Goal: Task Accomplishment & Management: Complete application form

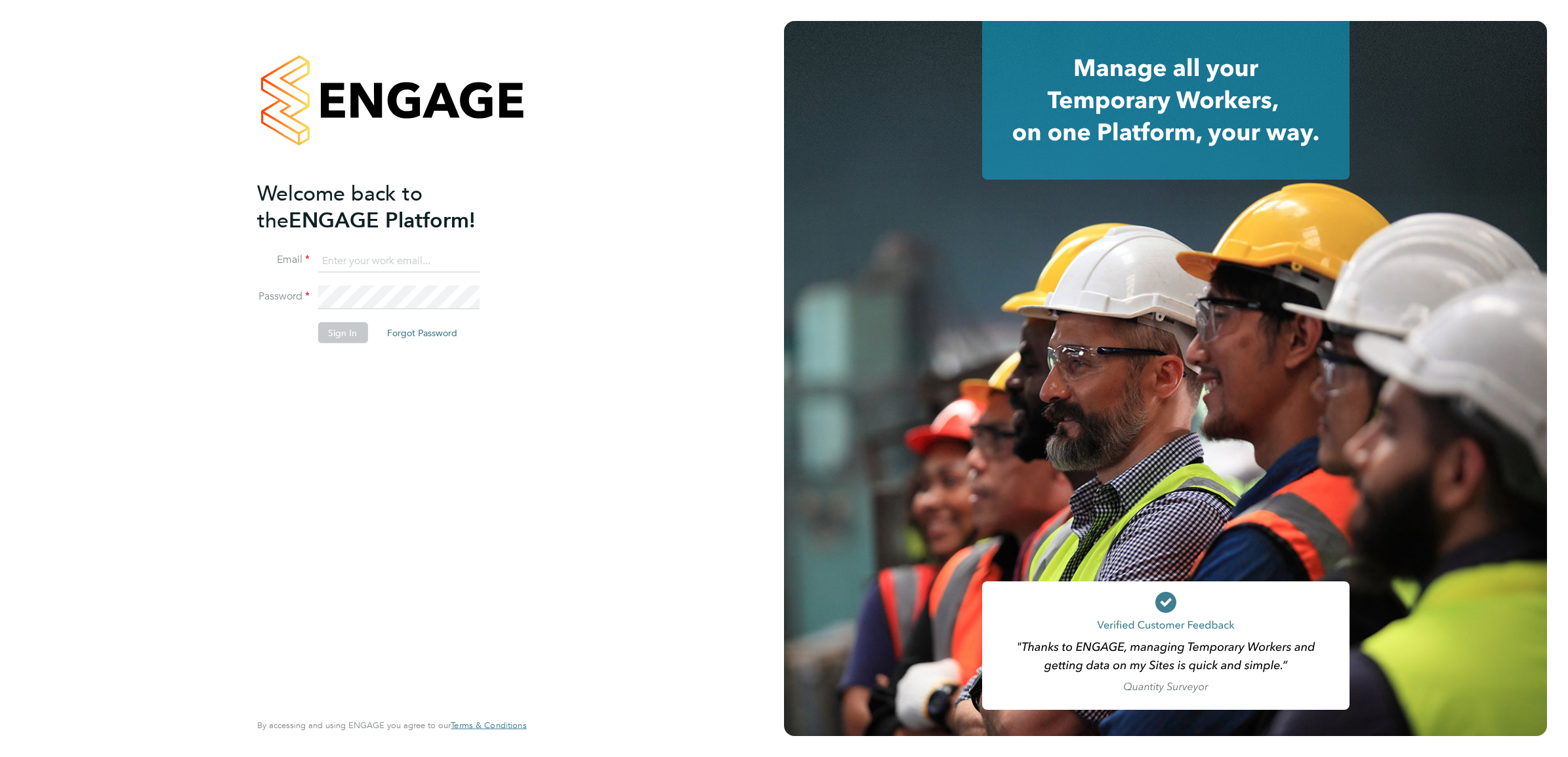
type input "[EMAIL_ADDRESS][DOMAIN_NAME]"
click at [341, 336] on button "Sign In" at bounding box center [342, 333] width 50 height 21
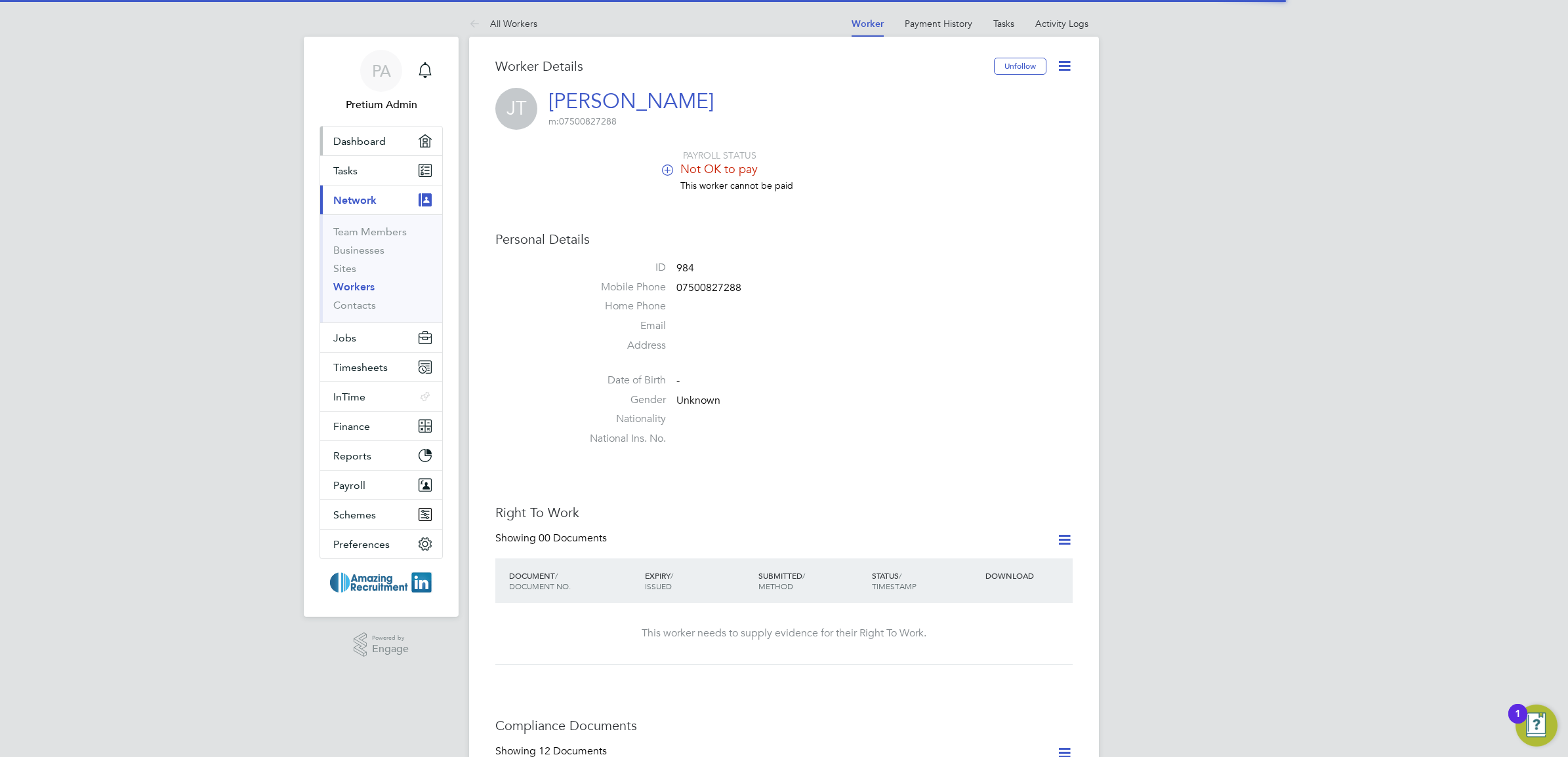
click at [354, 135] on span "Dashboard" at bounding box center [359, 142] width 52 height 13
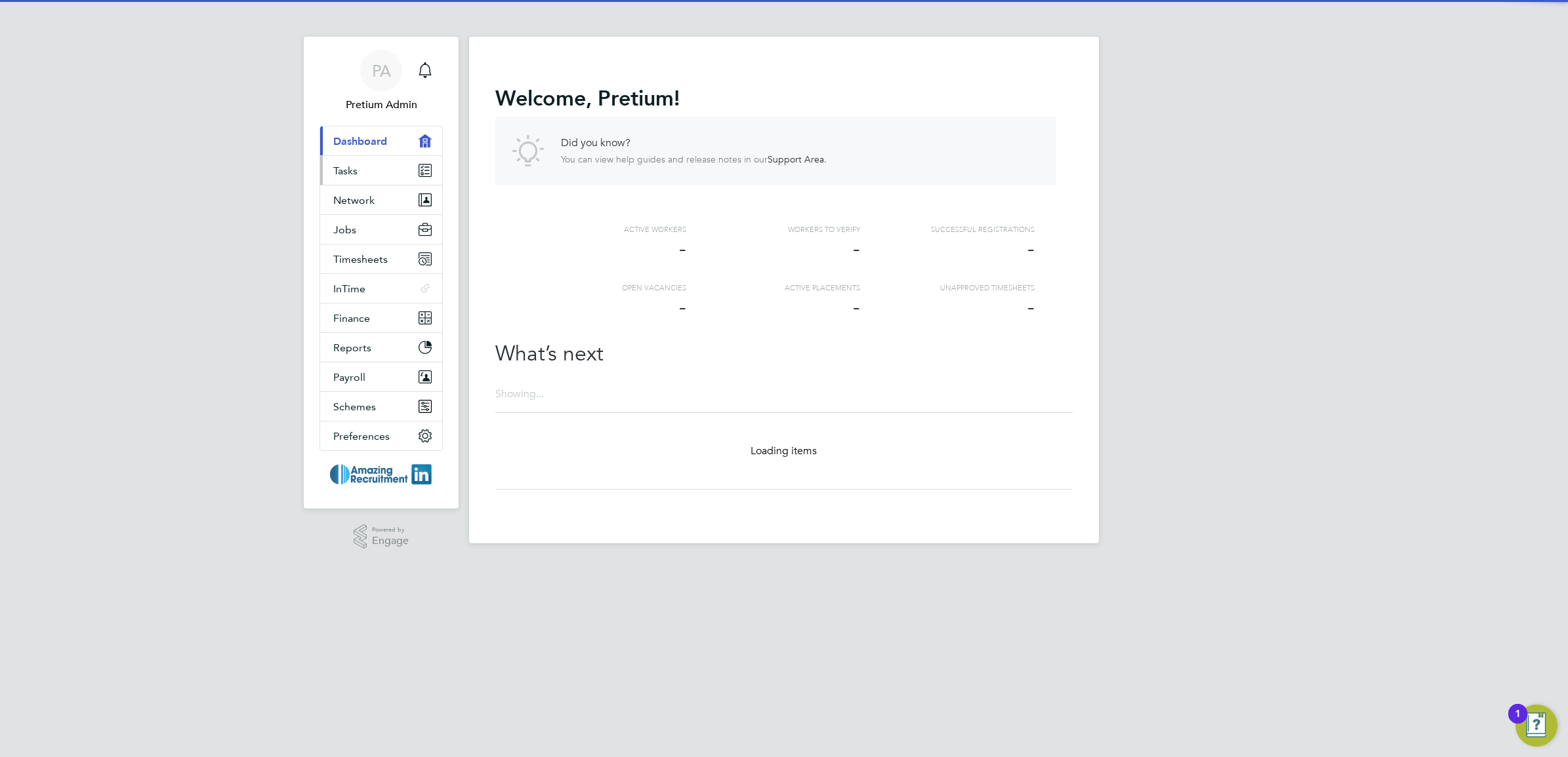
click at [356, 176] on span "Tasks" at bounding box center [345, 171] width 24 height 13
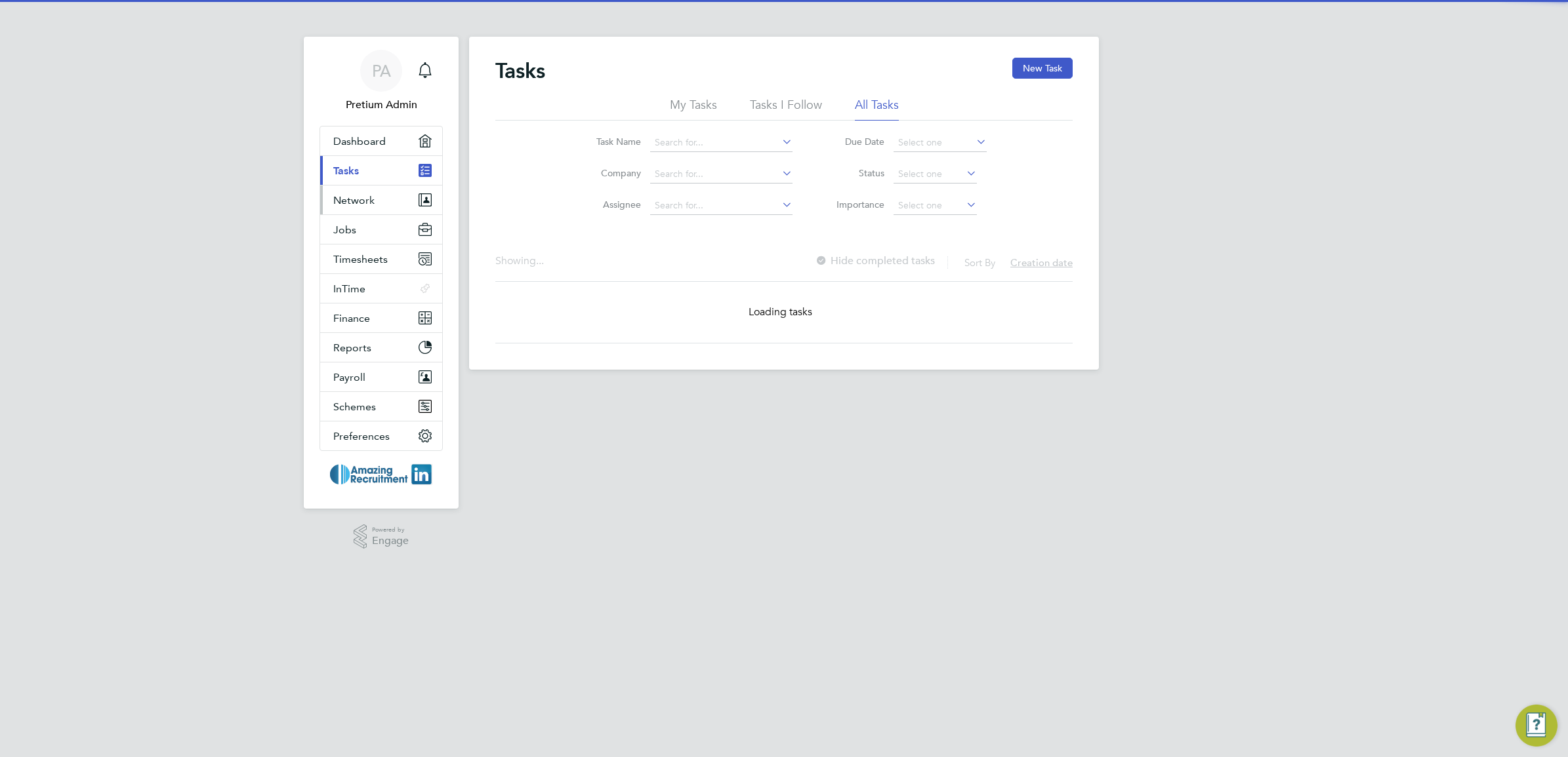
click at [368, 197] on span "Network" at bounding box center [354, 200] width 41 height 13
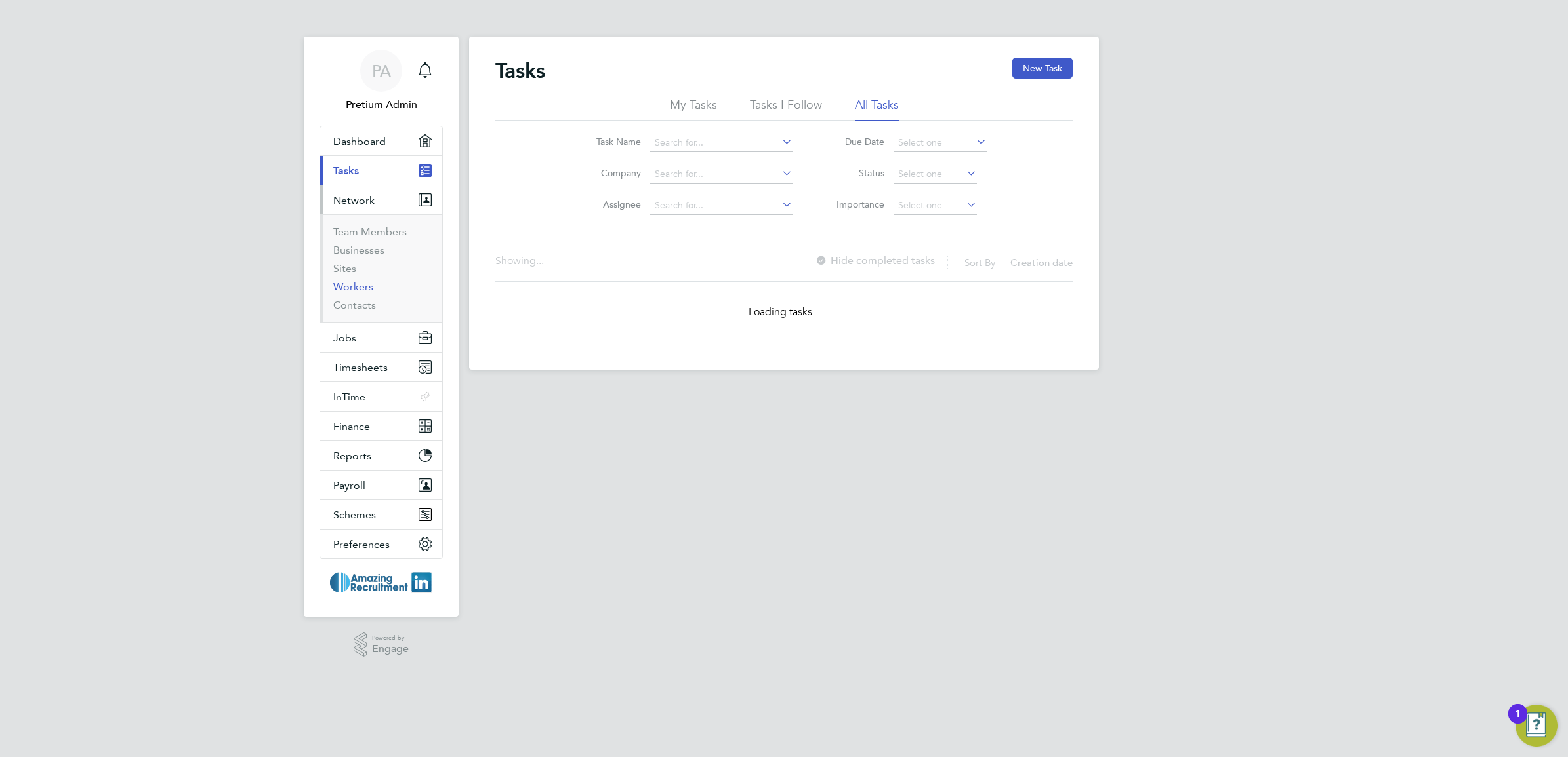
click at [352, 284] on link "Workers" at bounding box center [353, 287] width 40 height 13
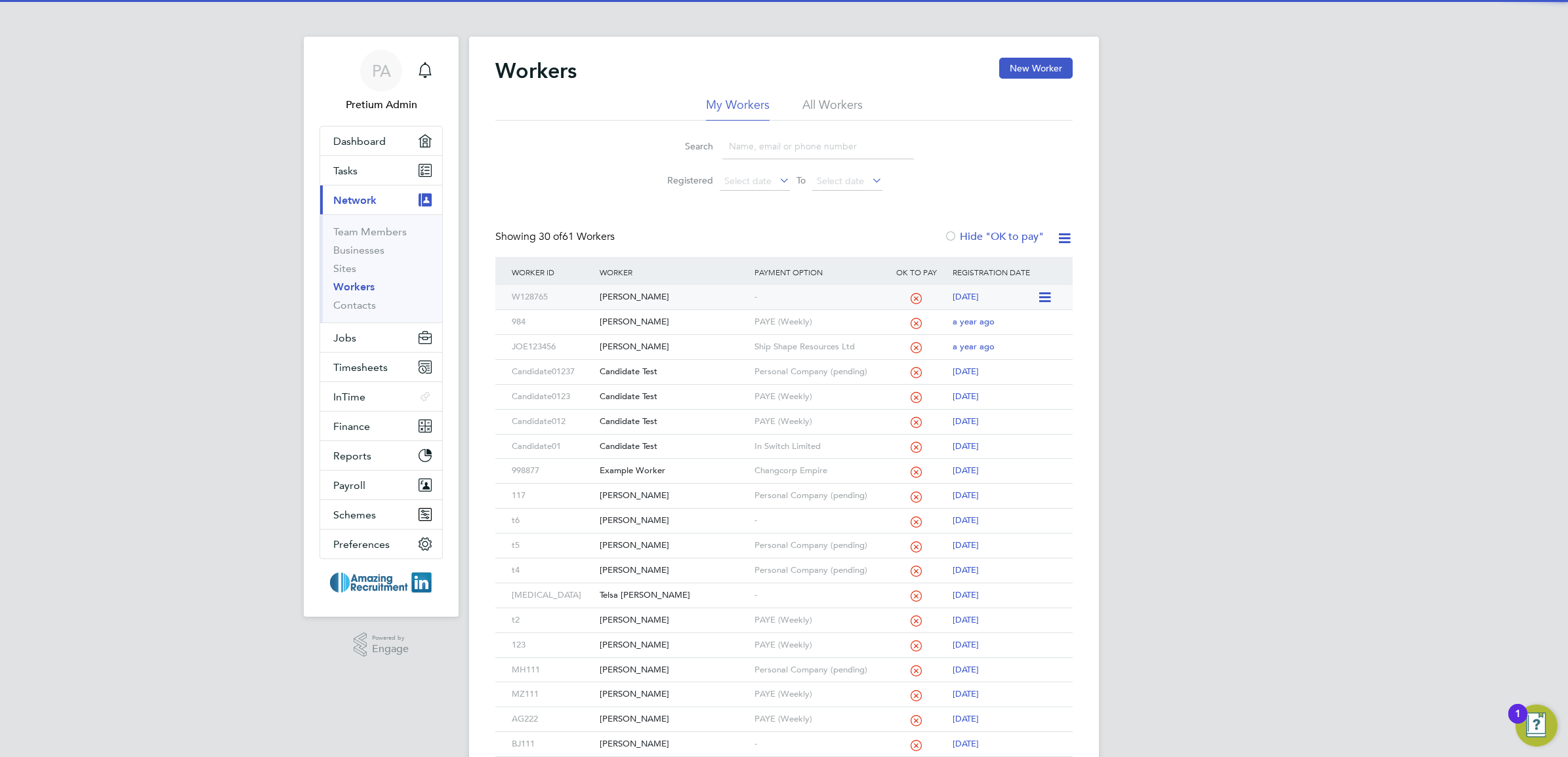
click at [628, 293] on div "Sasha Smith" at bounding box center [673, 297] width 154 height 24
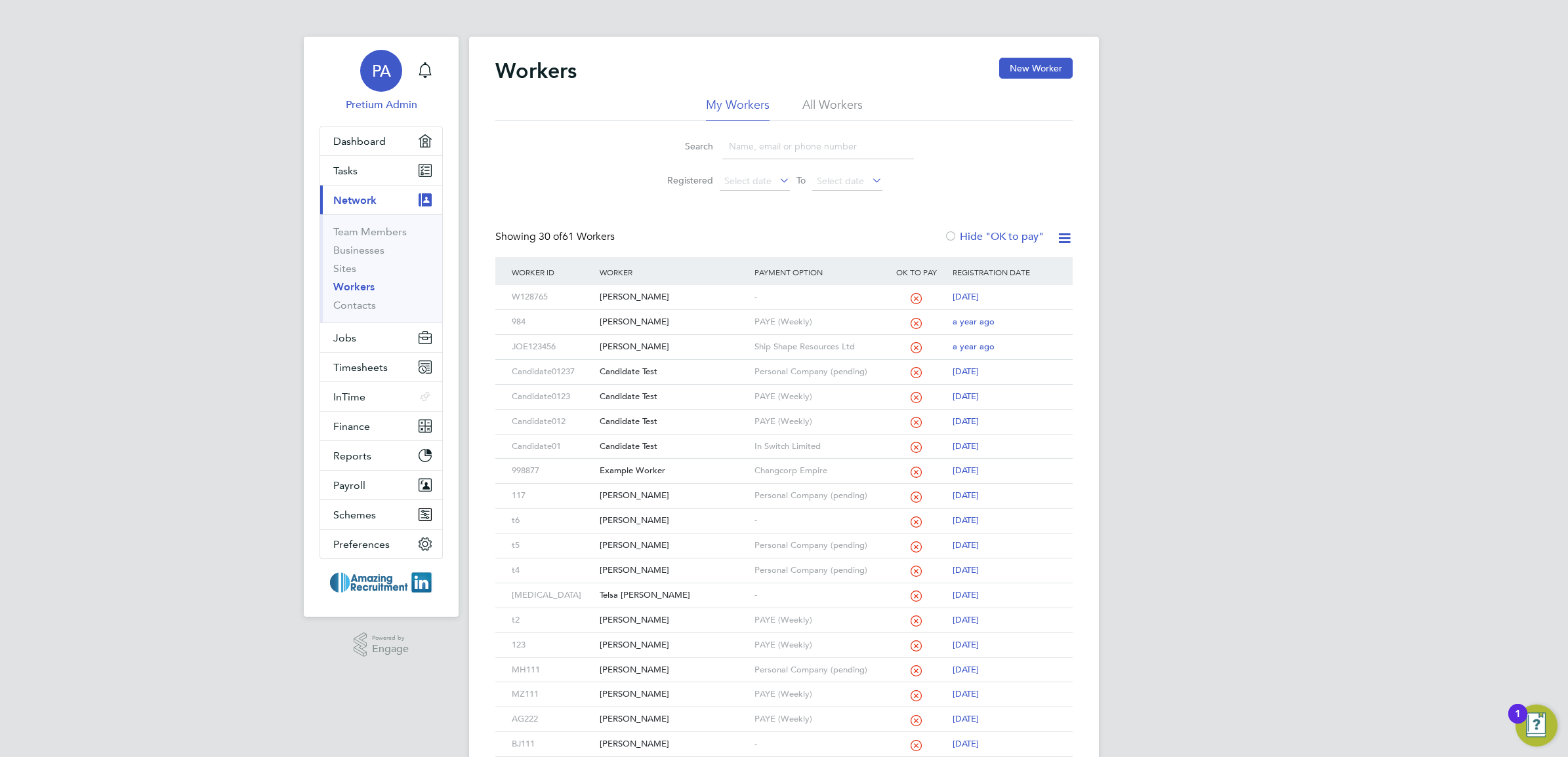
click at [395, 70] on div "PA" at bounding box center [381, 70] width 42 height 42
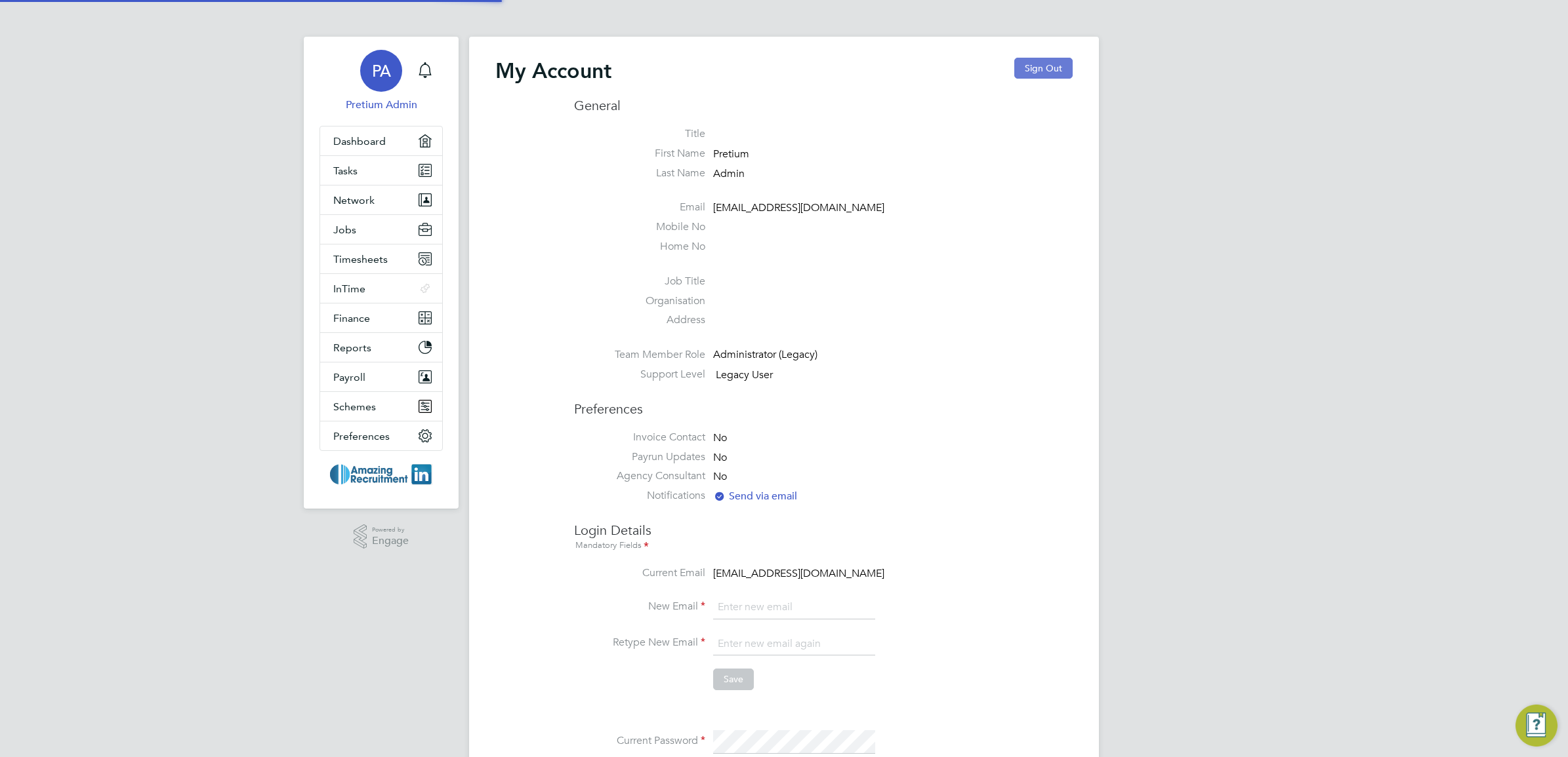
click at [1053, 69] on button "Sign Out" at bounding box center [1043, 68] width 59 height 21
type input "Engage2@pretiumresourcing.co.uk"
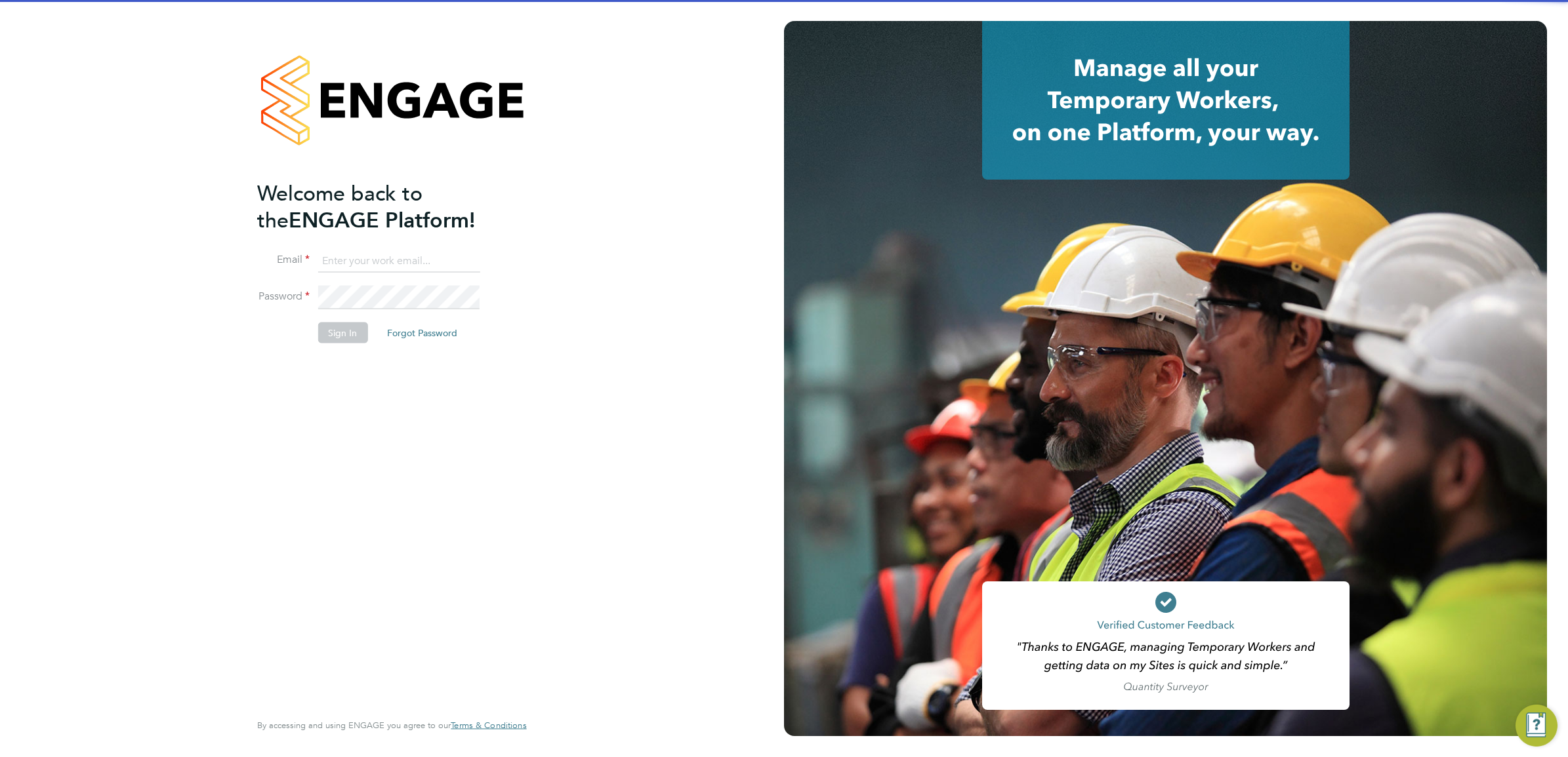
type input "Engage2@pretiumresourcing.co.uk"
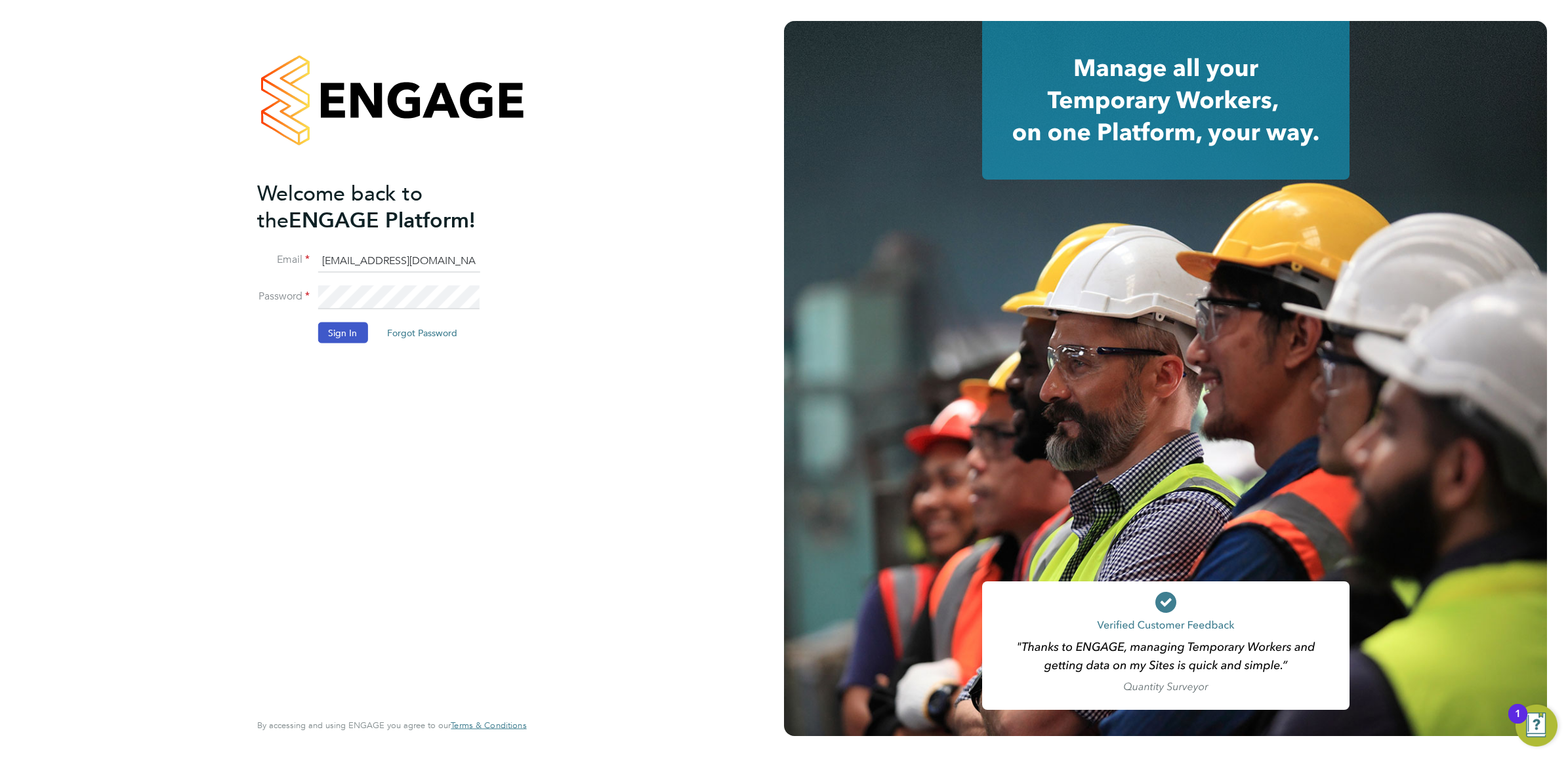
drag, startPoint x: 362, startPoint y: 259, endPoint x: 379, endPoint y: 264, distance: 17.7
click at [362, 258] on input "Engage2@pretiumresourcing.co.uk" at bounding box center [398, 261] width 162 height 24
drag, startPoint x: 578, startPoint y: 231, endPoint x: 890, endPoint y: 114, distance: 333.2
click at [578, 231] on div "Welcome back to the ENGAGE Platform! Email Engage2@pretiumresourcing.co.uk Pass…" at bounding box center [392, 378] width 784 height 757
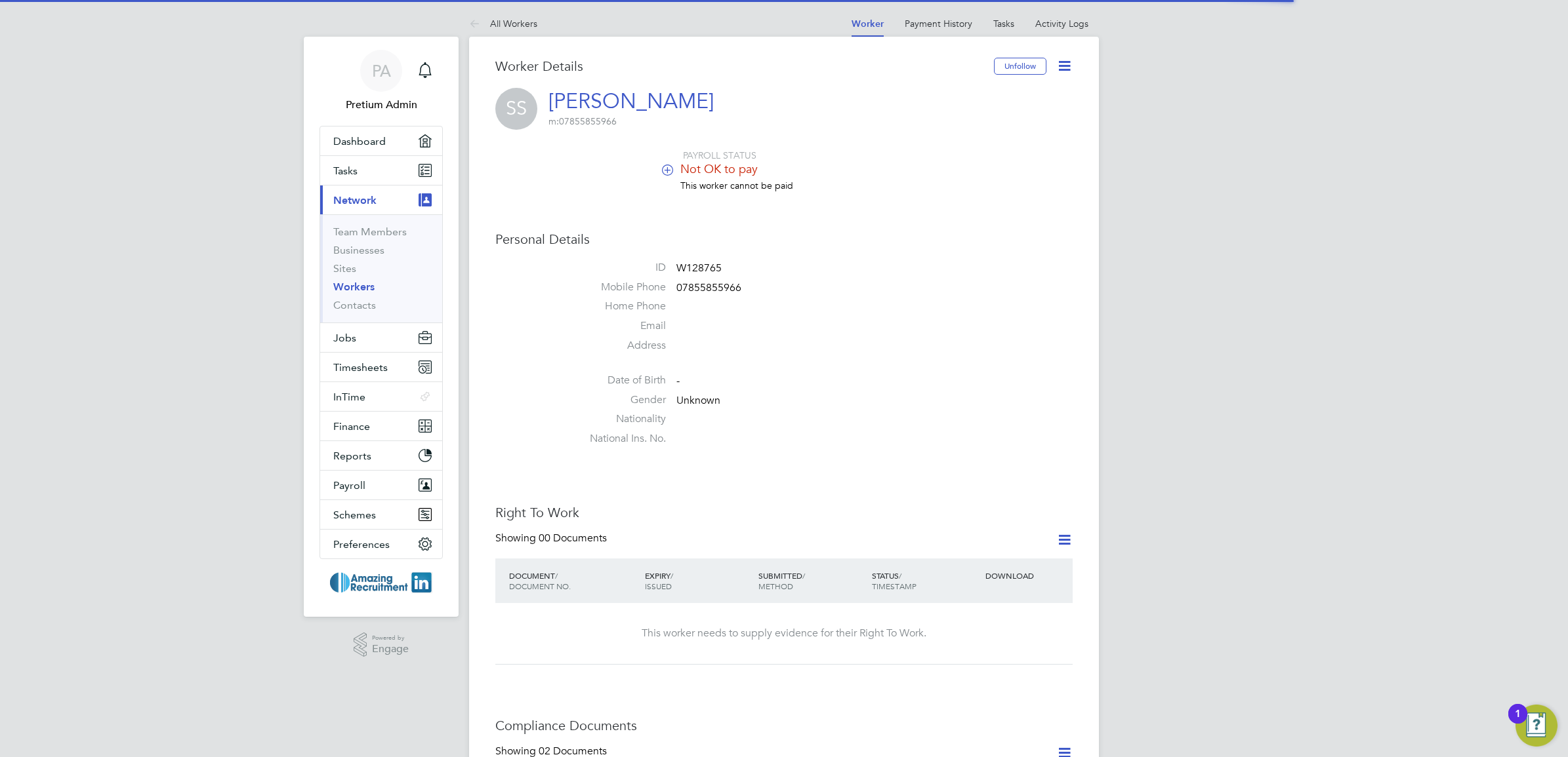
click at [1061, 543] on icon at bounding box center [1064, 540] width 17 height 17
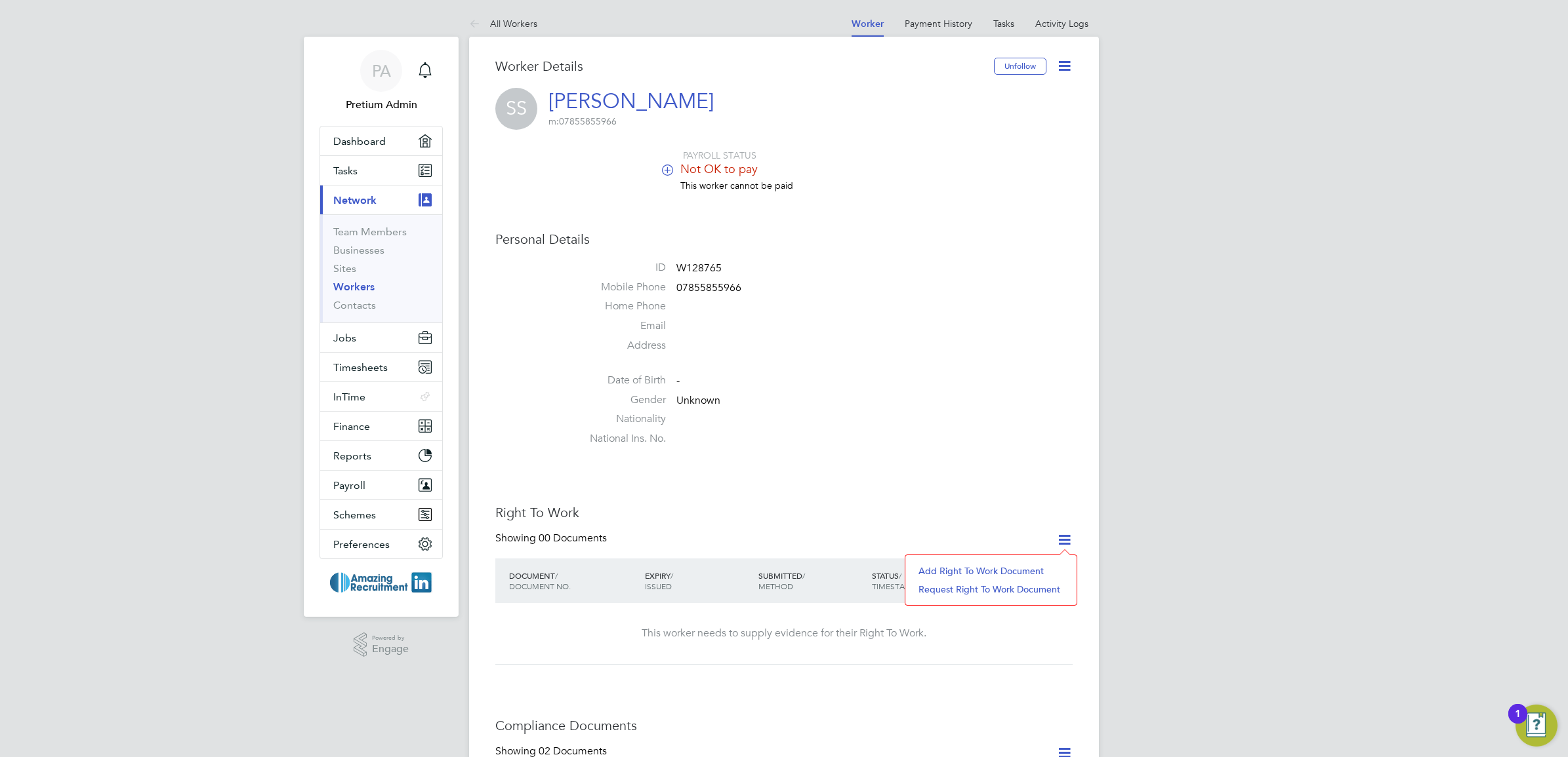
click at [972, 567] on li "Add Right To Work Document" at bounding box center [990, 571] width 158 height 18
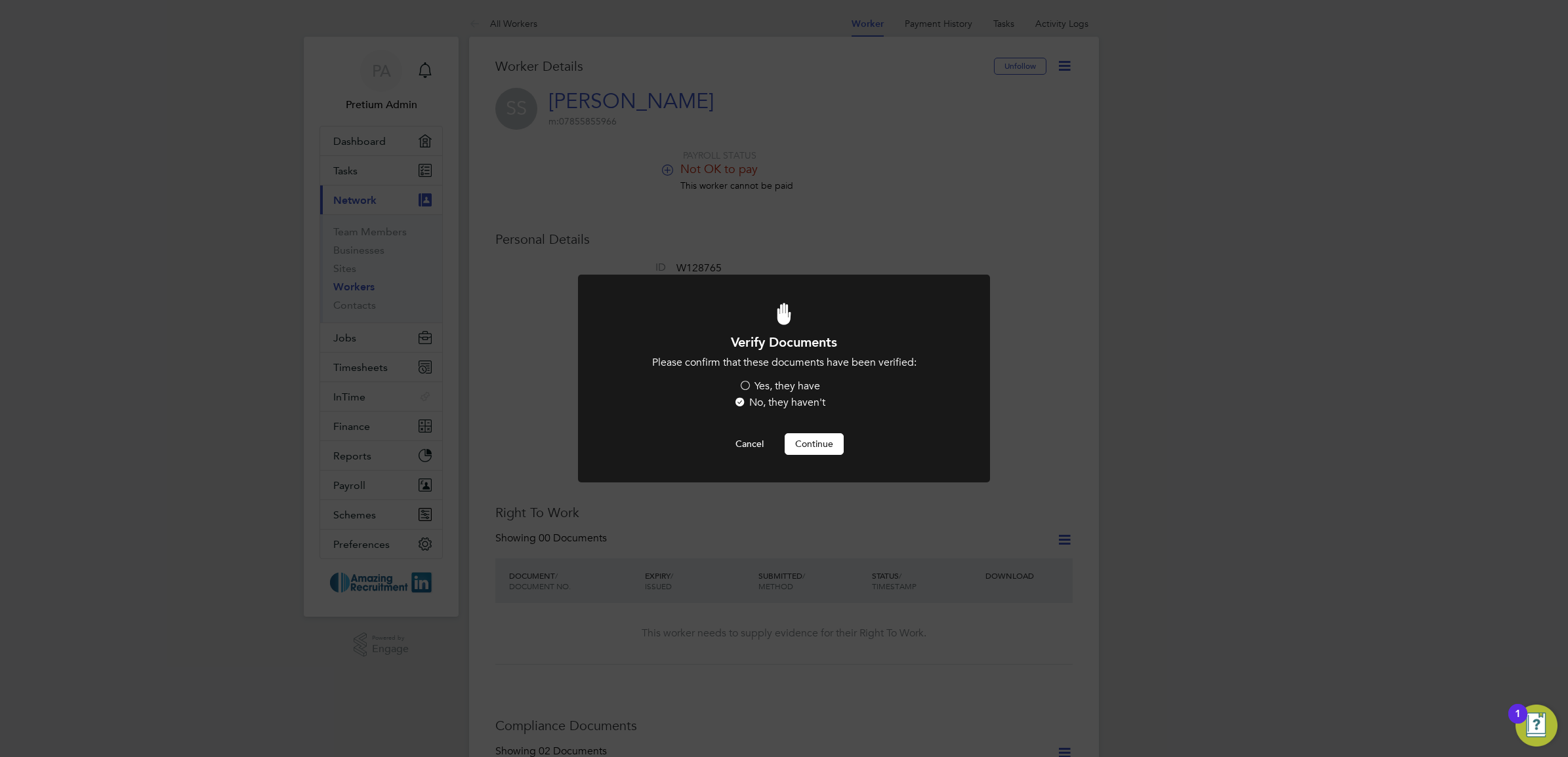
click at [781, 383] on label "Yes, they have" at bounding box center [779, 387] width 82 height 14
click at [0, 0] on input "Yes, they have" at bounding box center [0, 0] width 0 height 0
click at [815, 445] on button "Continue" at bounding box center [814, 444] width 59 height 21
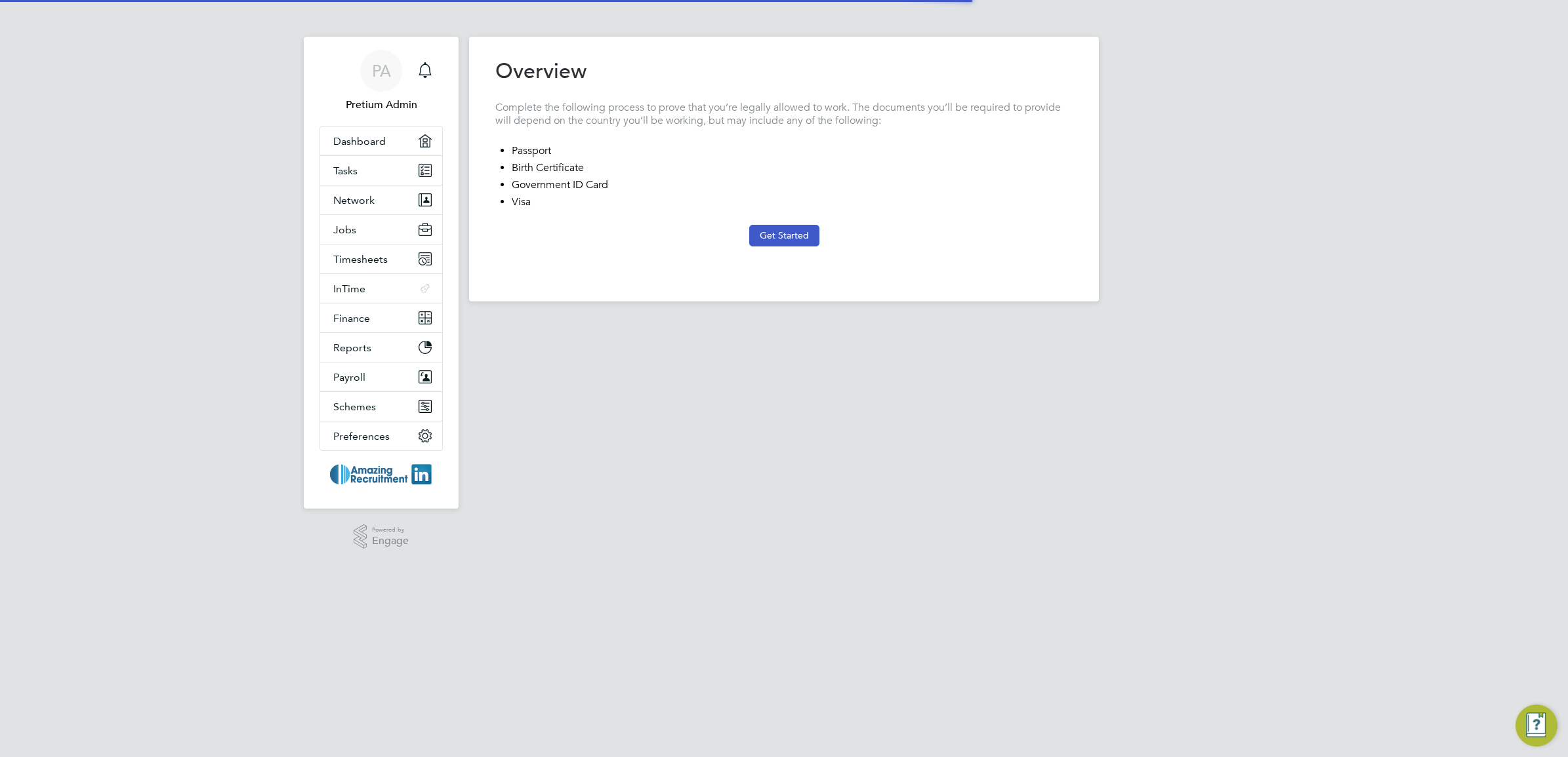
type input "[GEOGRAPHIC_DATA]"
click at [767, 237] on button "Get Started" at bounding box center [784, 236] width 70 height 21
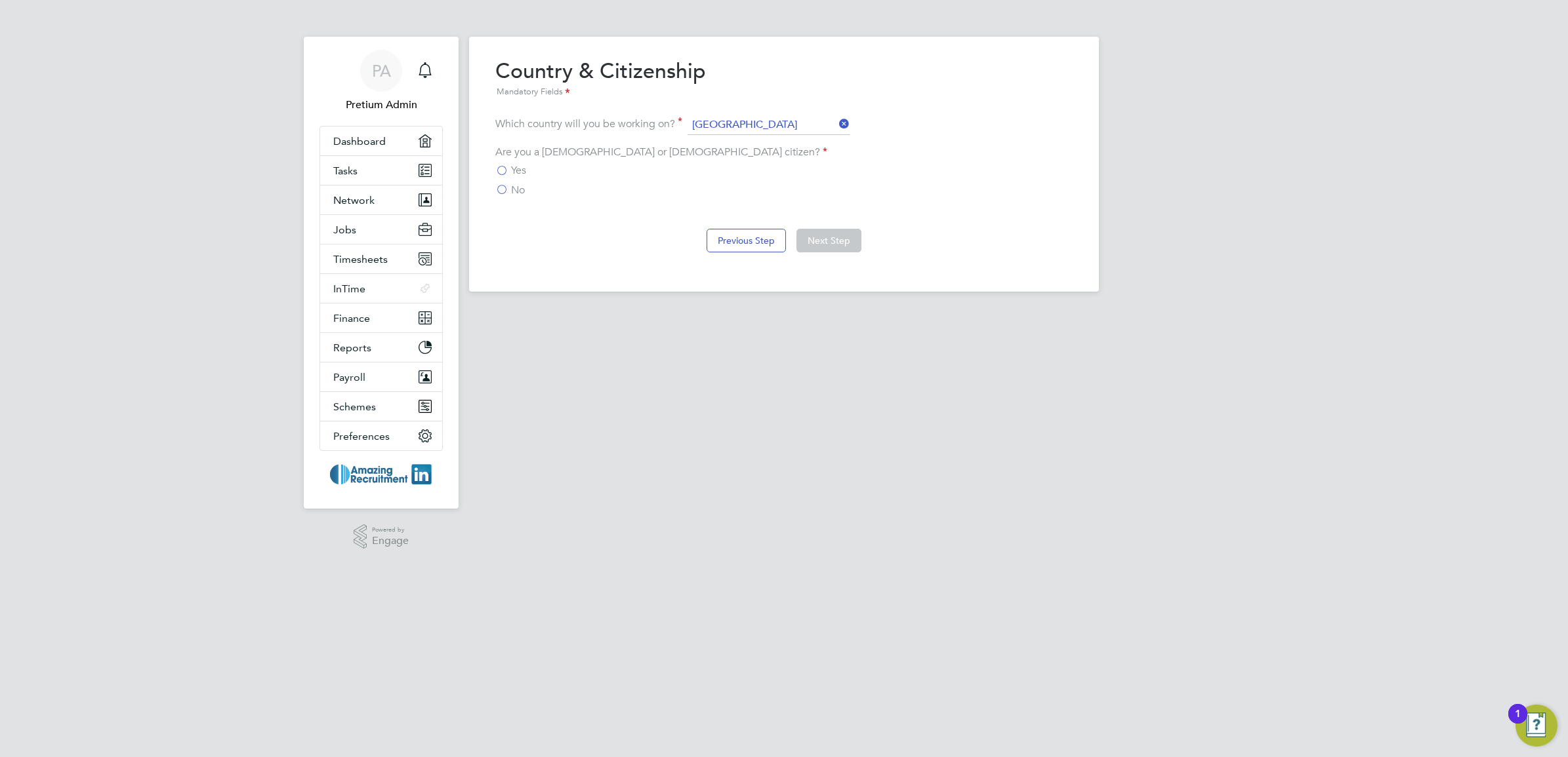
click at [513, 169] on span "Yes" at bounding box center [519, 170] width 15 height 13
click at [0, 0] on input "Yes" at bounding box center [0, 0] width 0 height 0
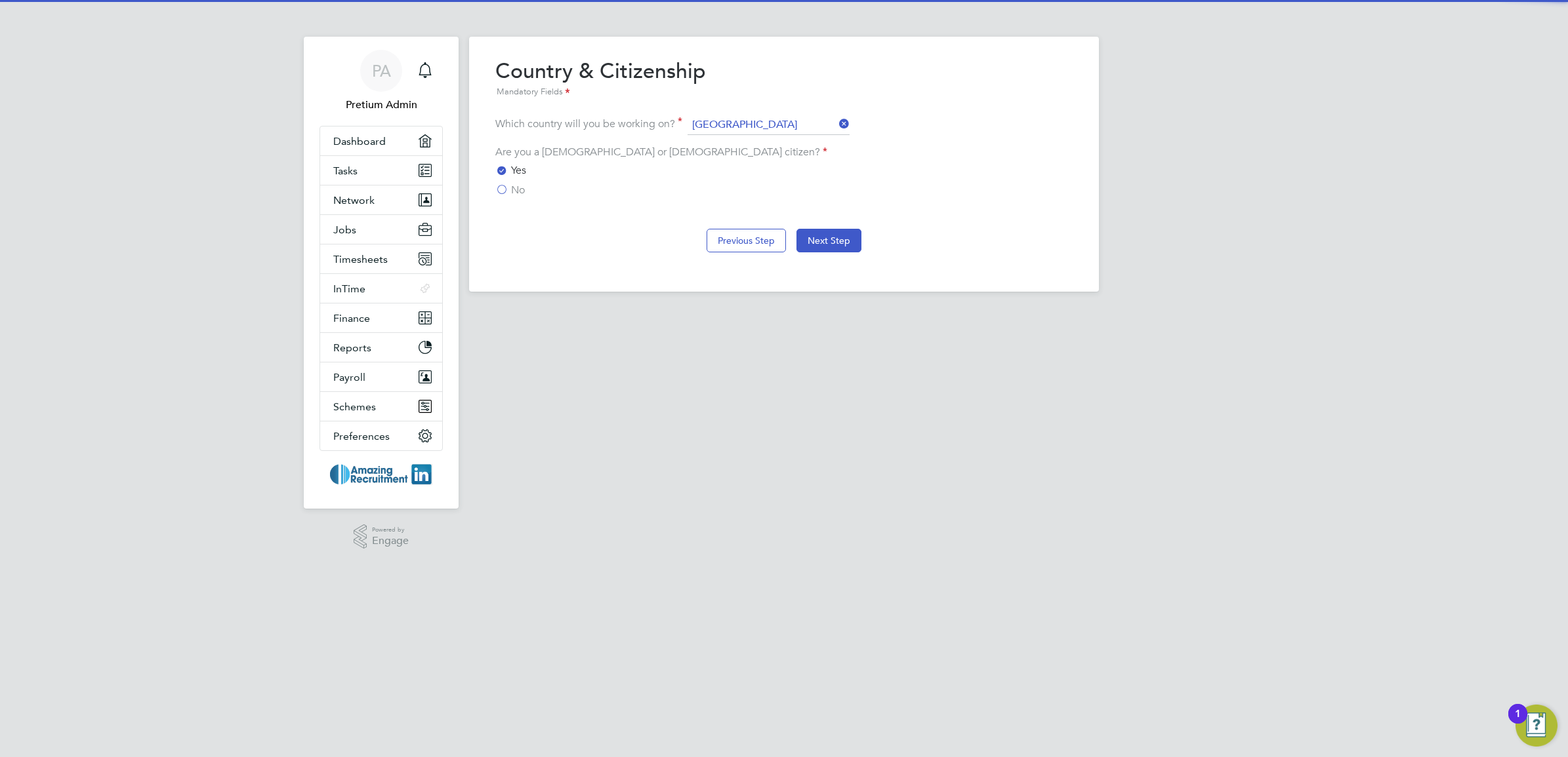
click at [506, 187] on label "No" at bounding box center [510, 190] width 29 height 13
click at [0, 0] on input "No" at bounding box center [0, 0] width 0 height 0
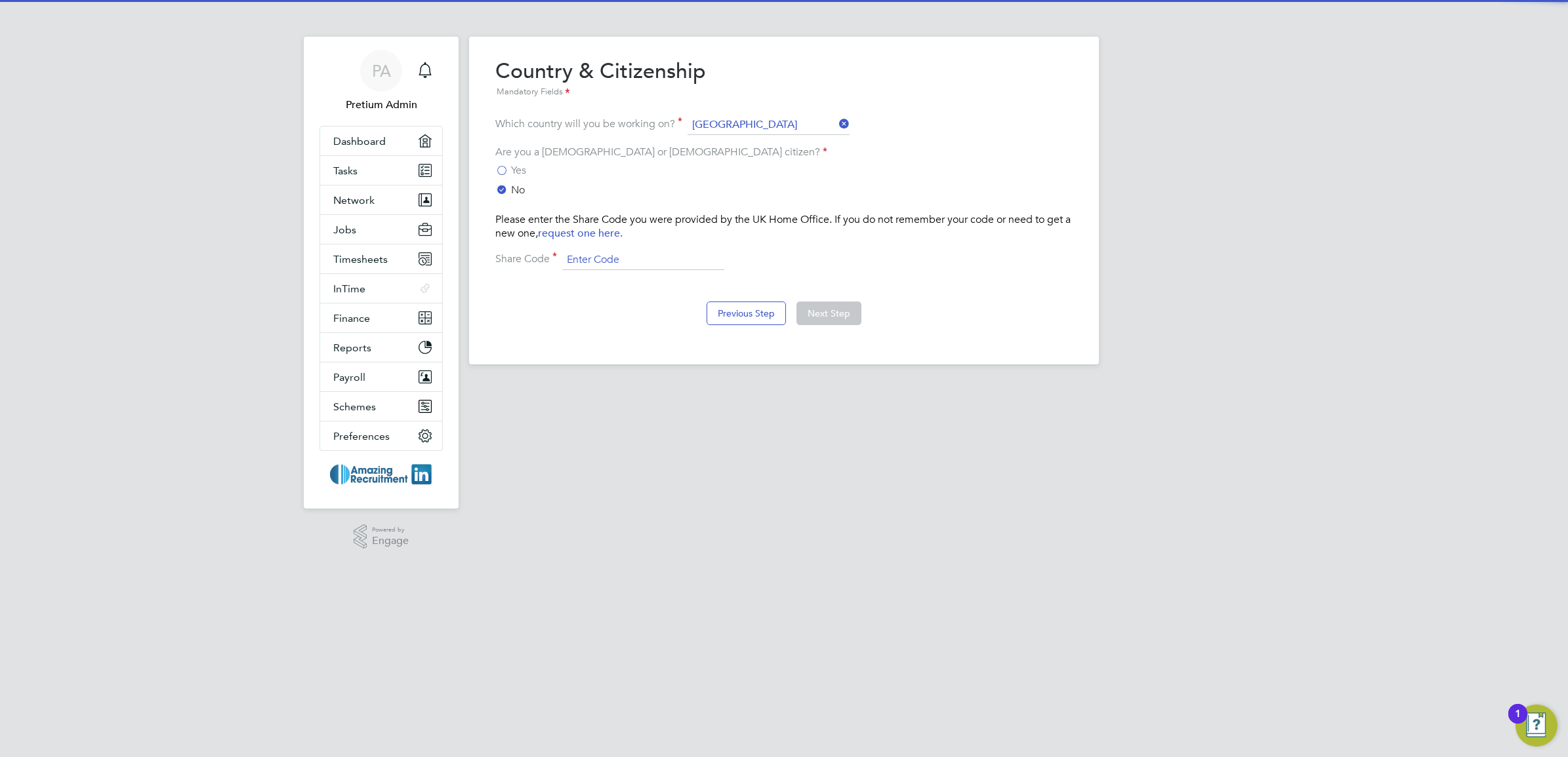
drag, startPoint x: 586, startPoint y: 247, endPoint x: 596, endPoint y: 254, distance: 12.2
click at [589, 254] on div "Please enter the Share Code you were provided by the UK Home Office. If you do …" at bounding box center [784, 242] width 578 height 57
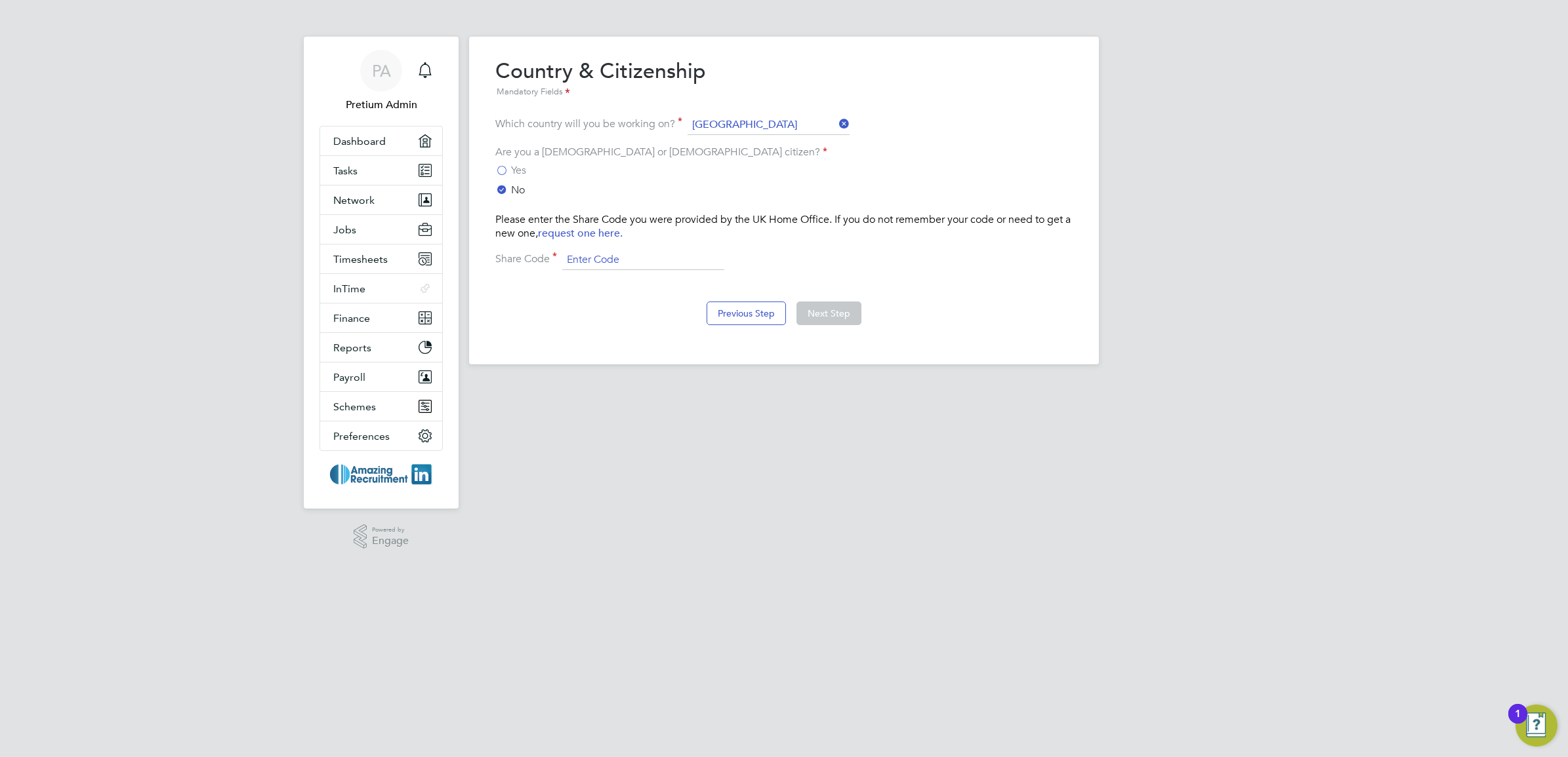
drag, startPoint x: 596, startPoint y: 254, endPoint x: 611, endPoint y: 260, distance: 16.2
click at [596, 254] on input at bounding box center [643, 260] width 162 height 20
type input "1240372"
drag, startPoint x: 811, startPoint y: 314, endPoint x: 817, endPoint y: 323, distance: 10.8
click at [812, 314] on button "Next Step" at bounding box center [829, 314] width 65 height 24
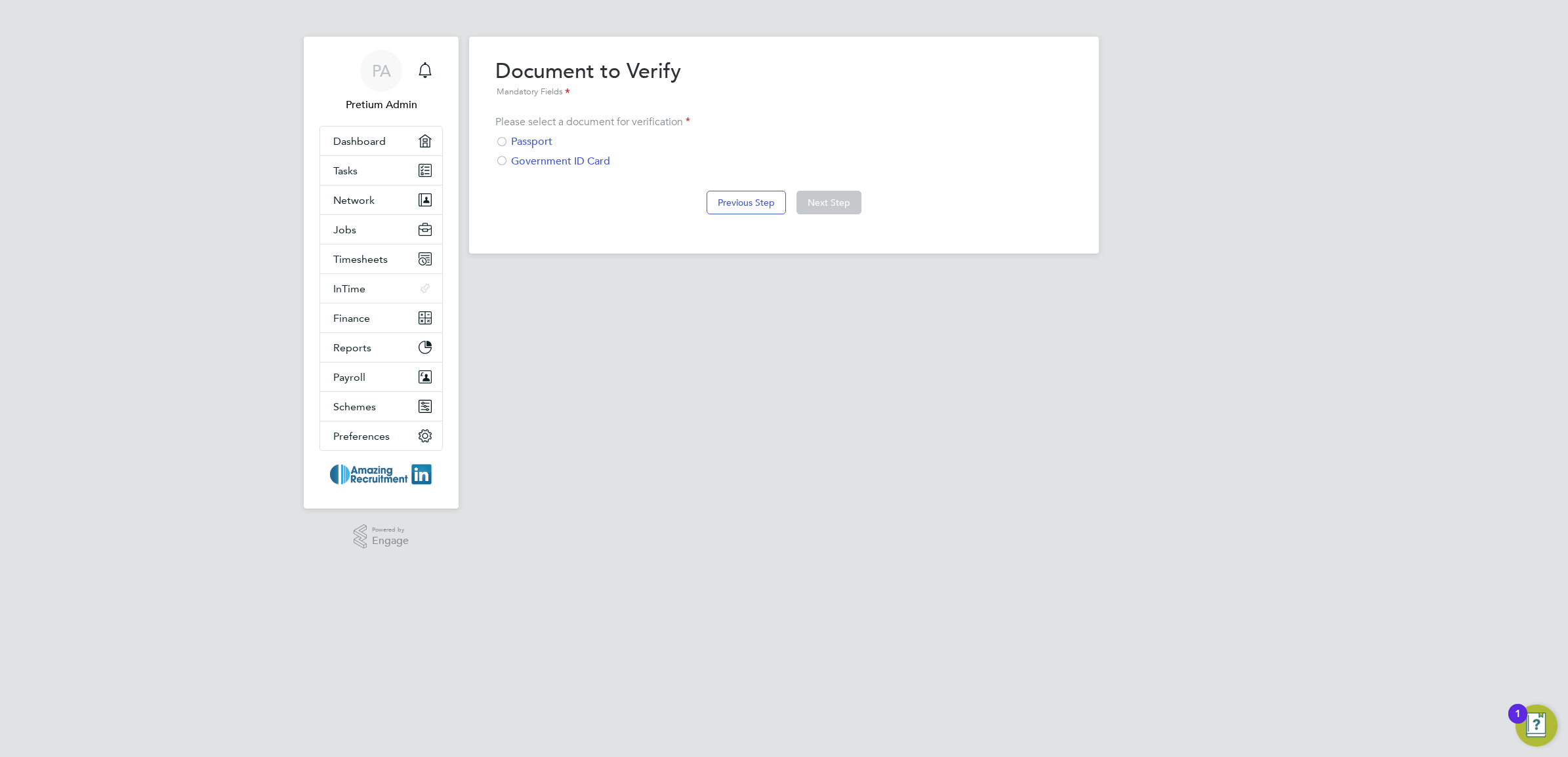
click at [525, 136] on div "Passport" at bounding box center [784, 142] width 578 height 14
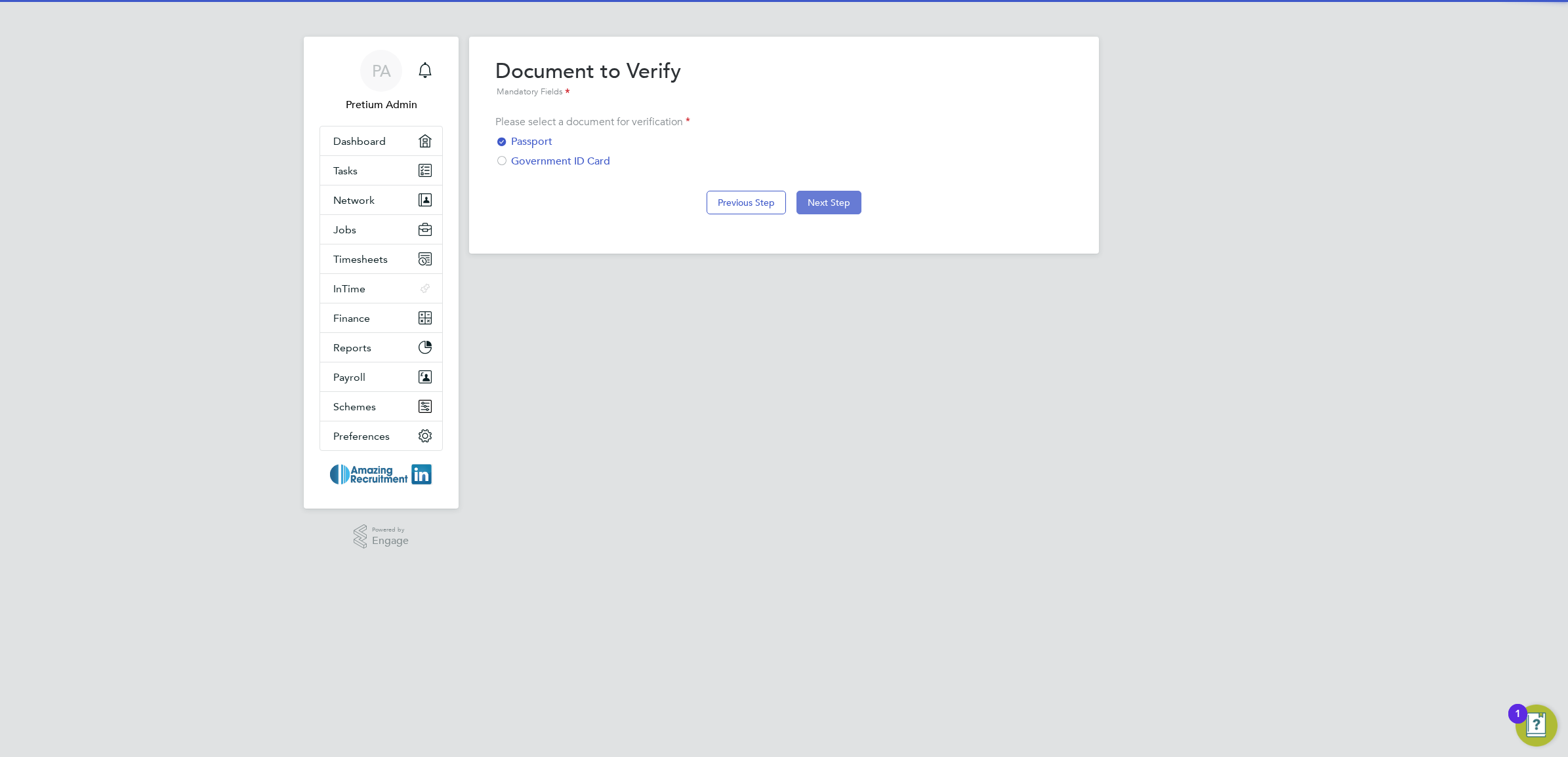
click at [821, 200] on button "Next Step" at bounding box center [829, 203] width 65 height 24
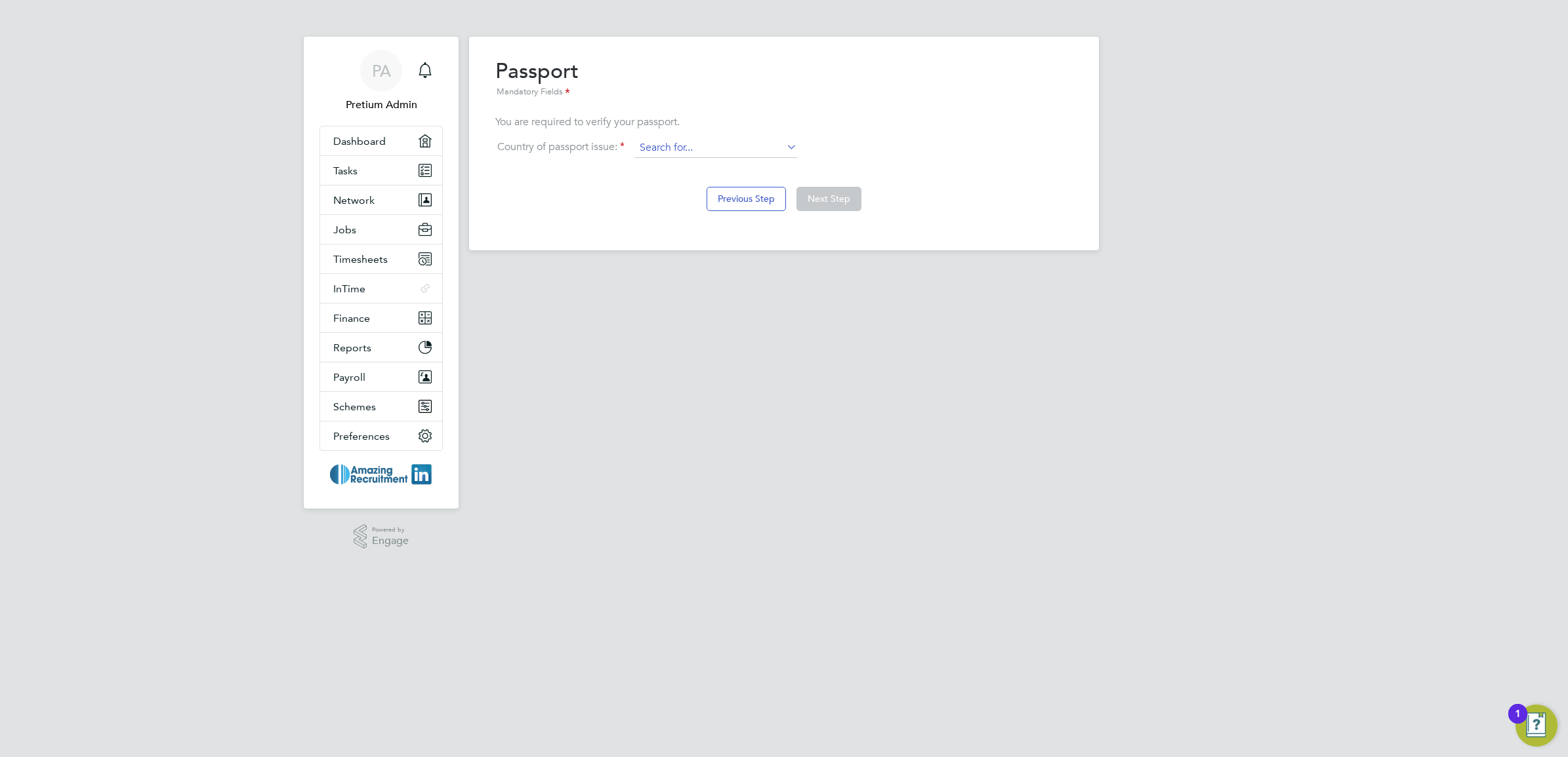
click at [711, 143] on input at bounding box center [716, 148] width 162 height 20
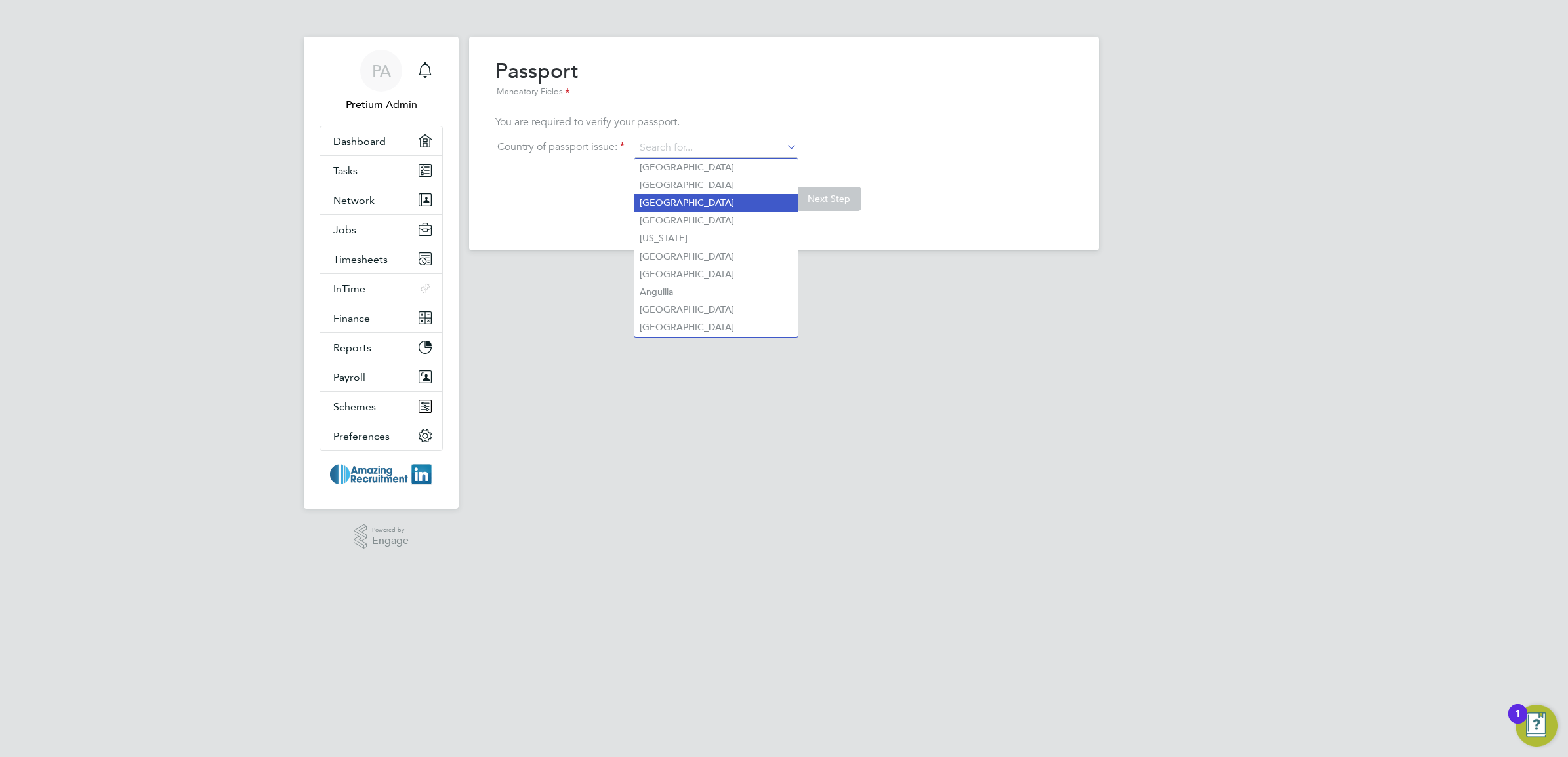
click at [707, 194] on li "[GEOGRAPHIC_DATA]" at bounding box center [716, 202] width 163 height 17
type input "[GEOGRAPHIC_DATA]"
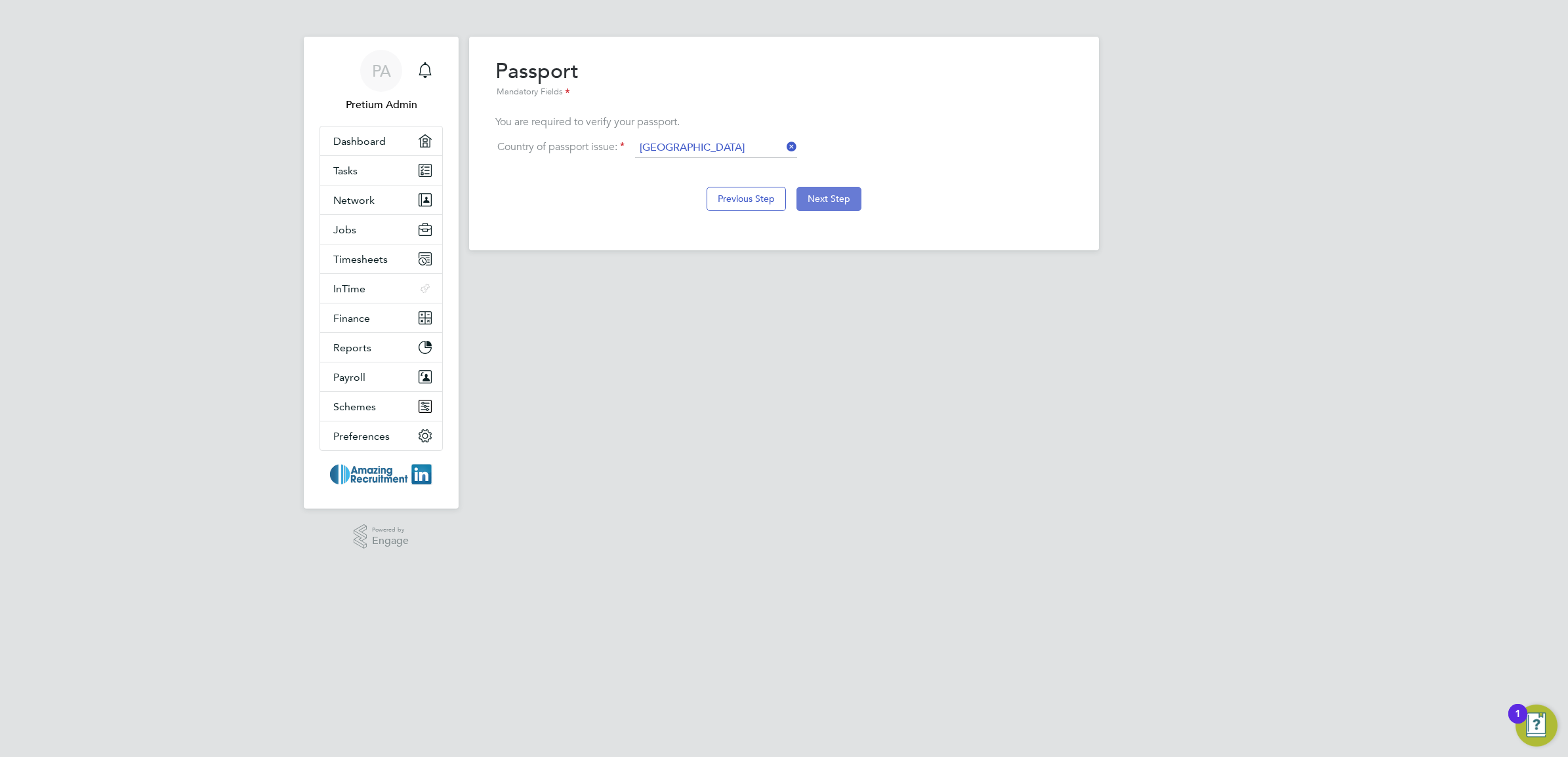
click at [834, 204] on button "Next Step" at bounding box center [829, 199] width 65 height 24
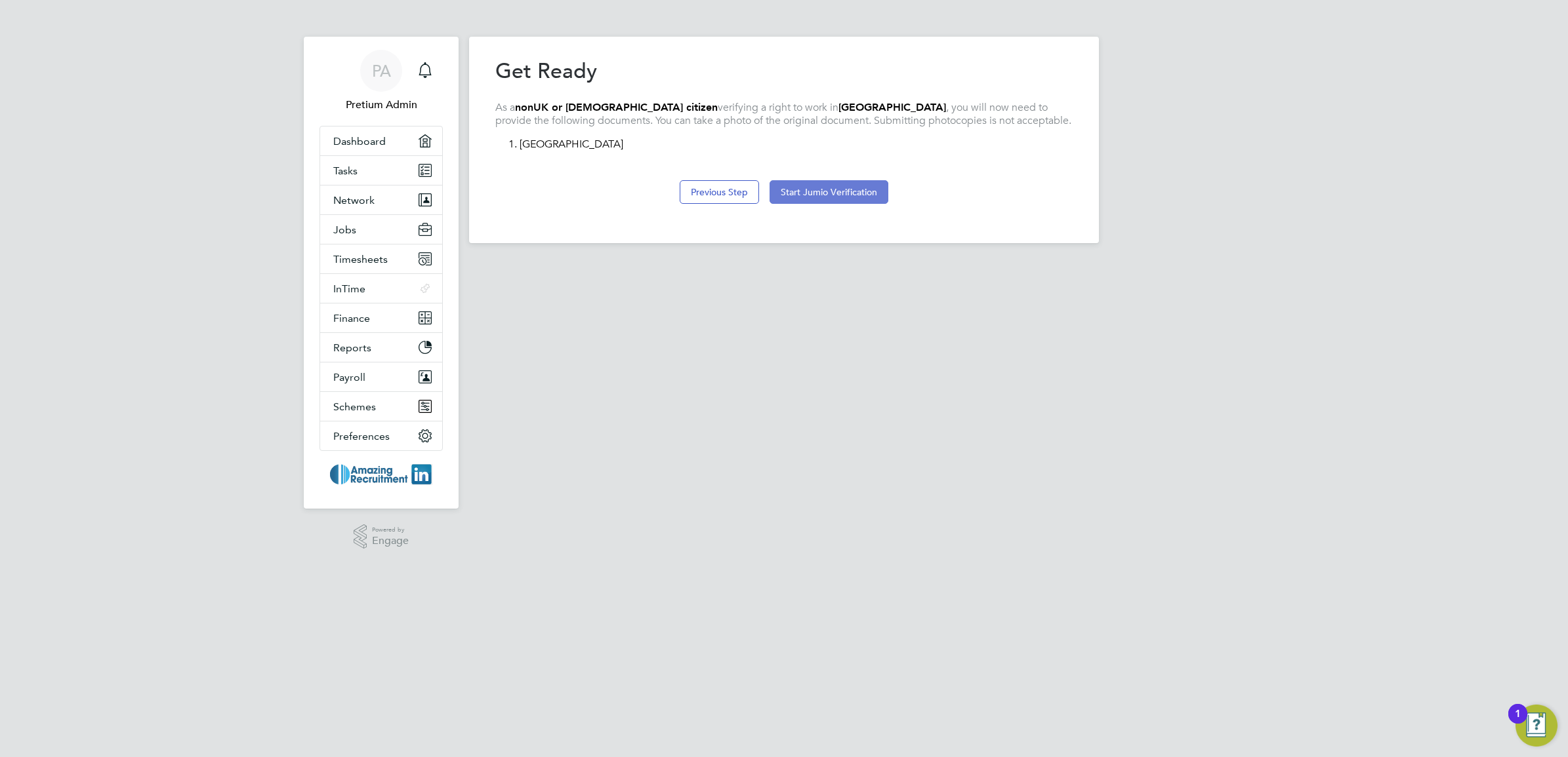
click at [824, 194] on button "Start Jumio Verification" at bounding box center [829, 192] width 119 height 24
click at [775, 187] on button "Start Jumio Verification" at bounding box center [784, 192] width 119 height 24
click at [799, 195] on div "Overview Complete the following process to prove that you’re legally allowed to…" at bounding box center [783, 140] width 630 height 206
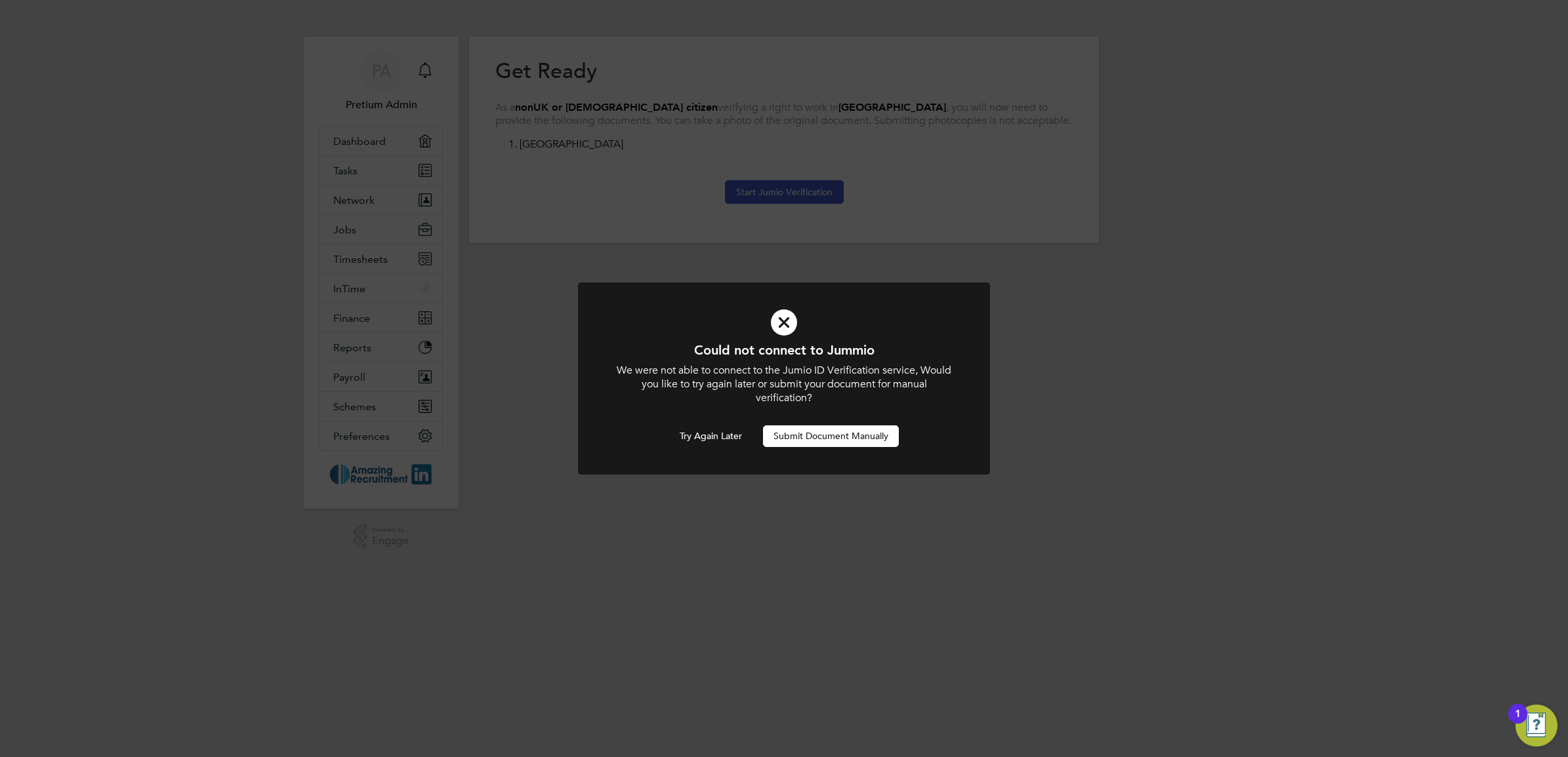
click at [828, 436] on button "Submit Document Manually" at bounding box center [831, 436] width 136 height 21
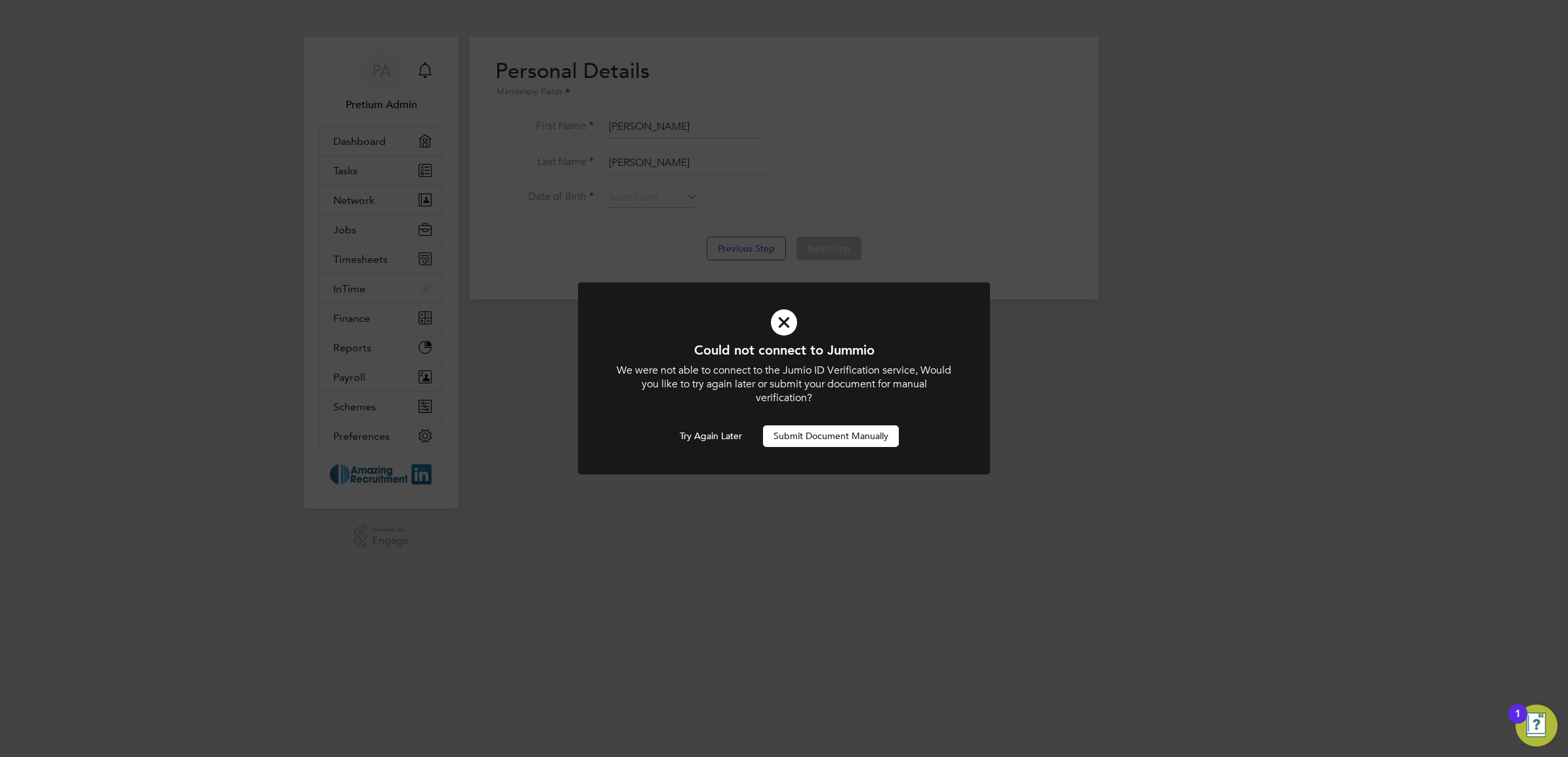
click at [838, 438] on button "Submit Document Manually" at bounding box center [831, 436] width 136 height 21
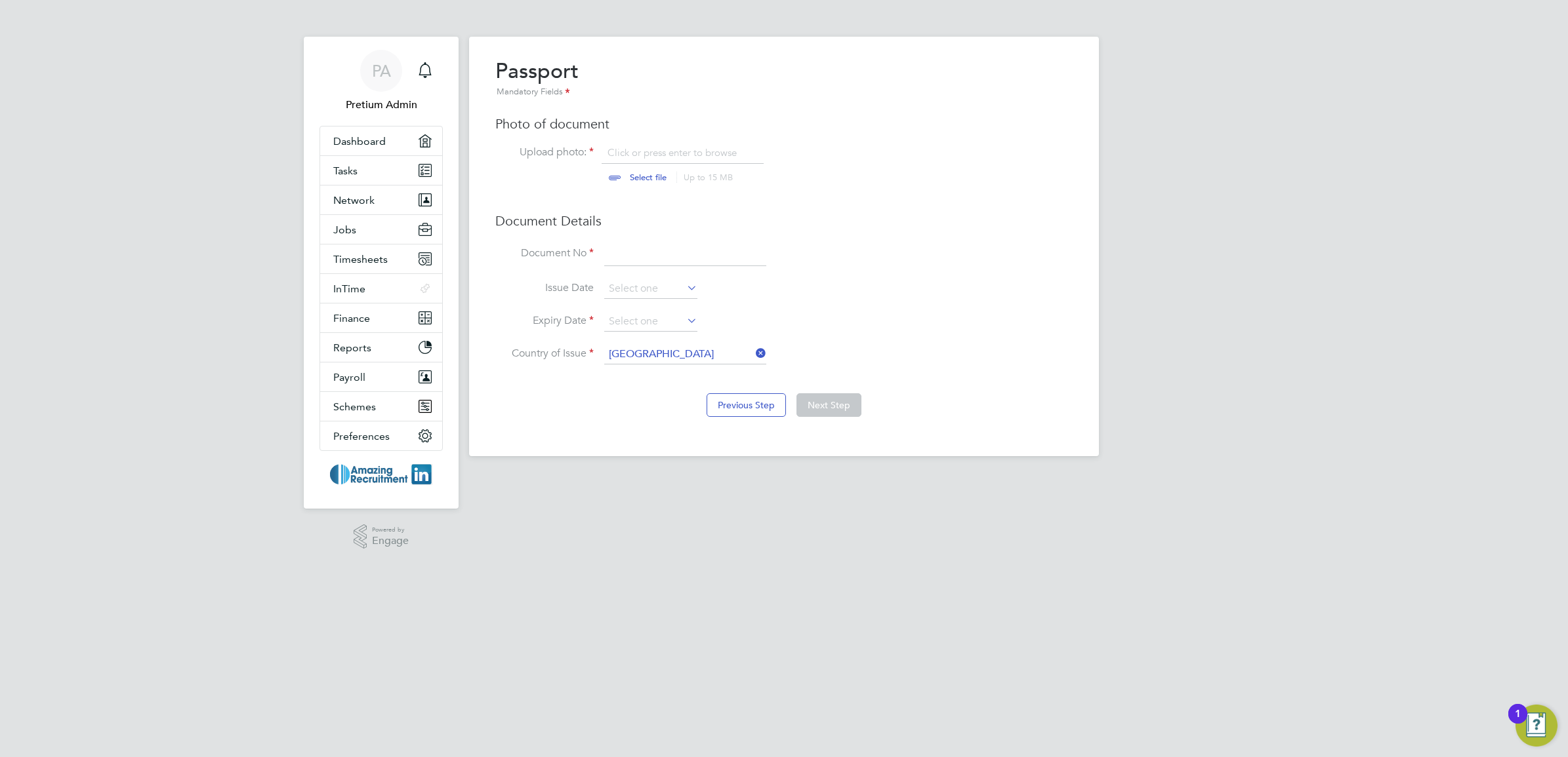
scroll to position [17, 163]
click at [631, 237] on div "Passport Mandatory Fields Photo of document Upload photo: Click or press enter …" at bounding box center [784, 217] width 578 height 320
click at [641, 257] on input at bounding box center [685, 254] width 162 height 24
click at [628, 295] on input at bounding box center [651, 289] width 93 height 20
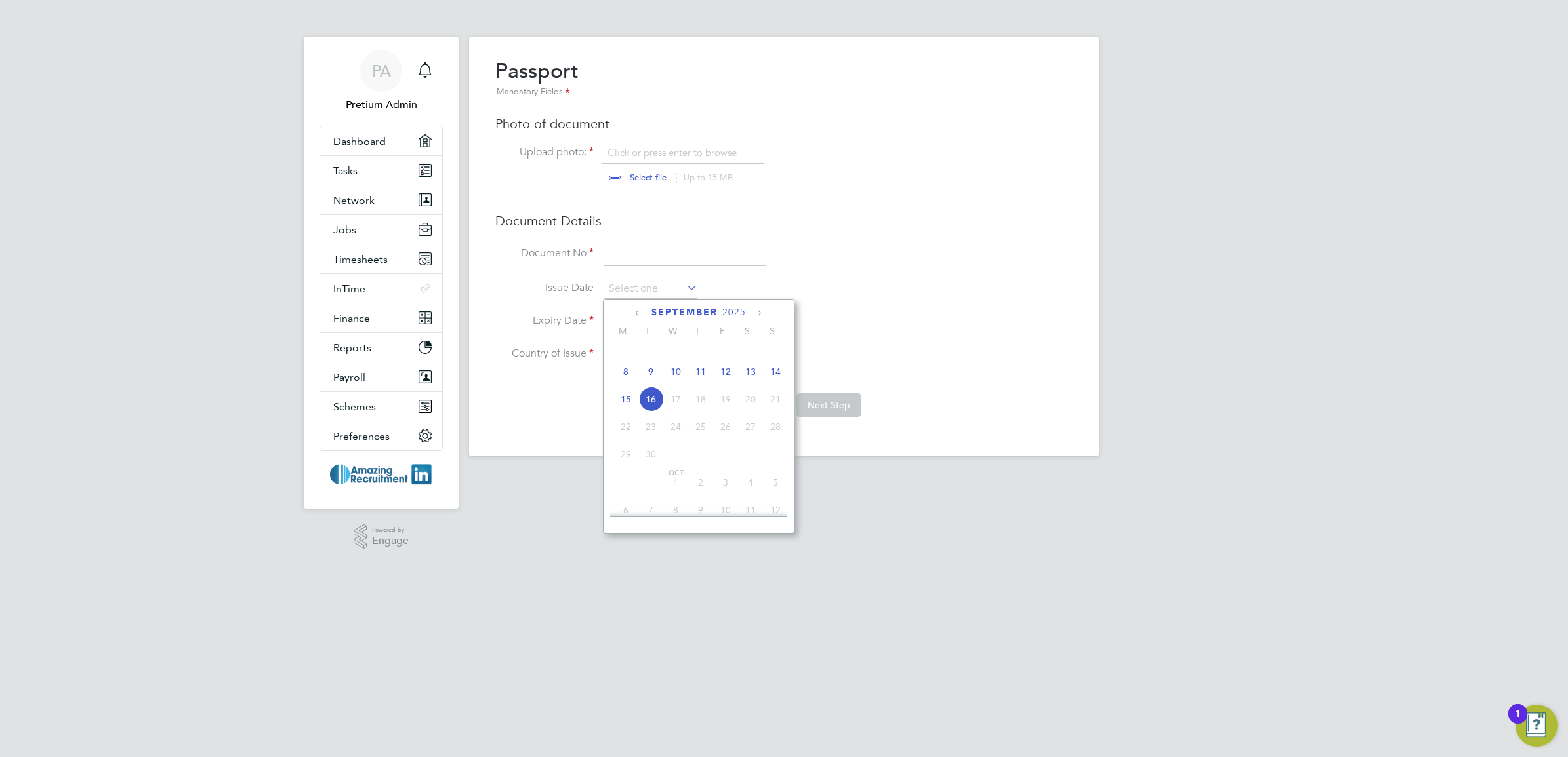
scroll to position [460, 0]
drag, startPoint x: 669, startPoint y: 391, endPoint x: 676, endPoint y: 395, distance: 8.1
click at [670, 383] on span "10" at bounding box center [676, 371] width 25 height 25
type input "[DATE]"
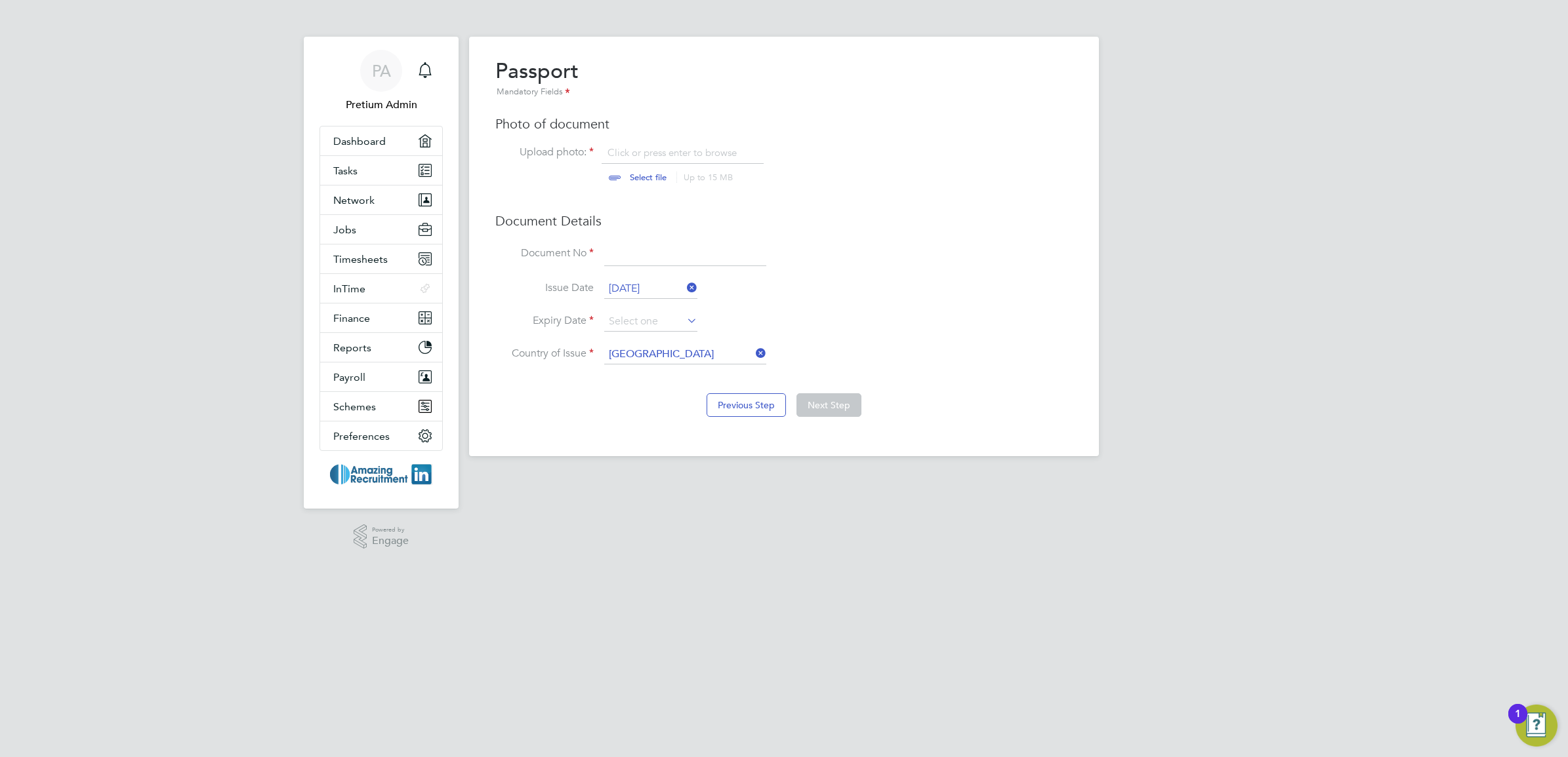
drag, startPoint x: 661, startPoint y: 254, endPoint x: 667, endPoint y: 258, distance: 7.2
click at [661, 254] on input at bounding box center [685, 254] width 162 height 24
type input "ccc"
click at [658, 152] on input "file" at bounding box center [660, 166] width 206 height 39
